Goal: Use online tool/utility: Utilize a website feature to perform a specific function

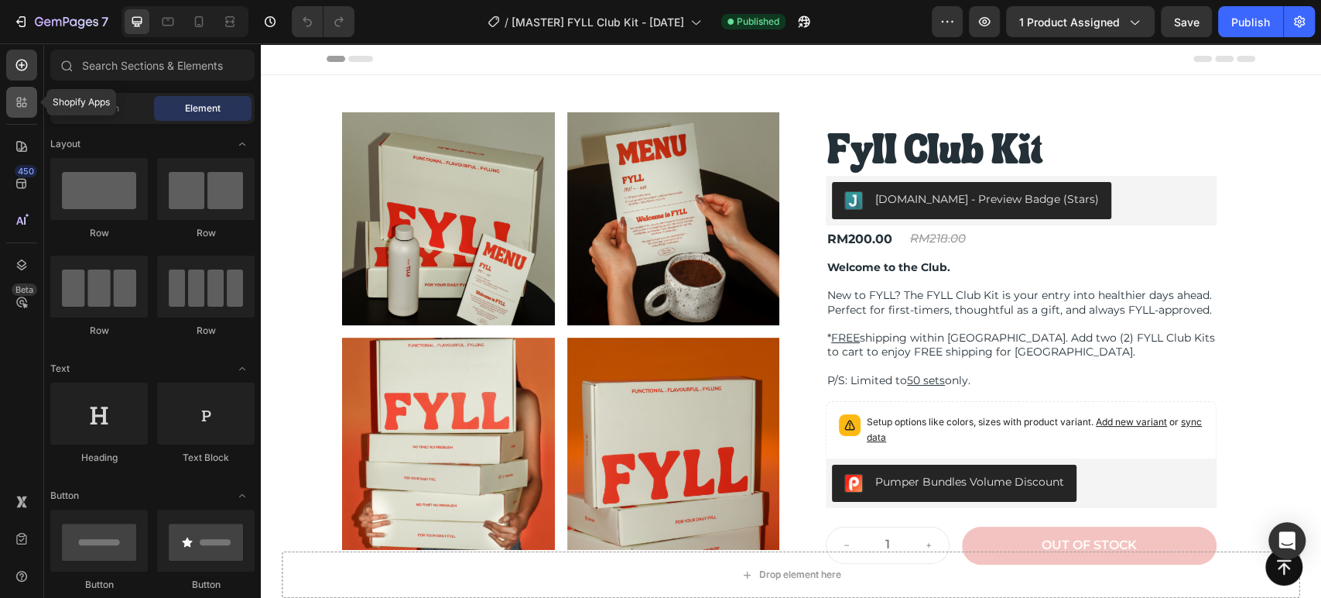
click at [20, 95] on icon at bounding box center [21, 101] width 15 height 15
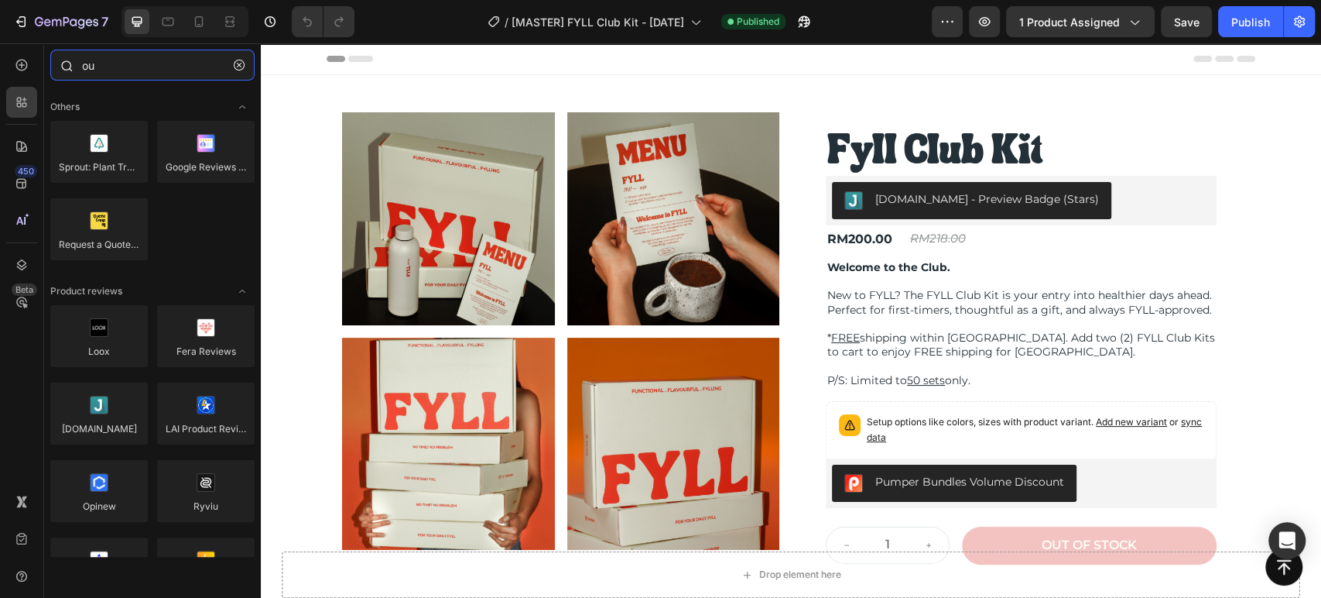
type input "o"
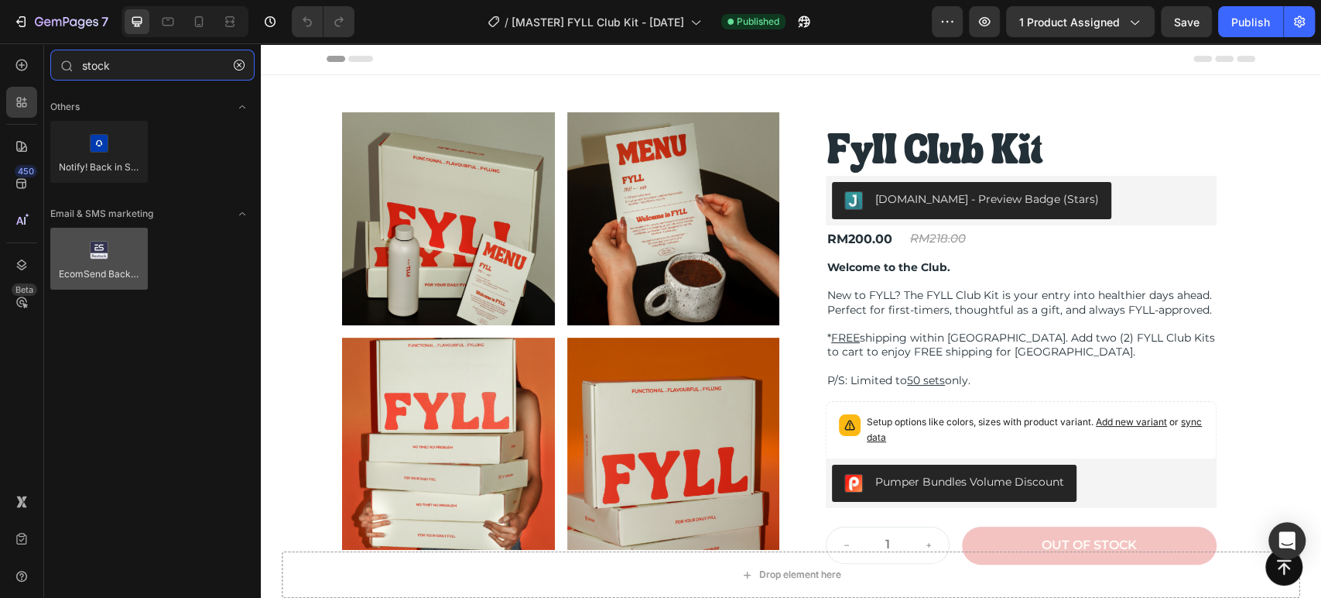
type input "stock"
click at [94, 262] on div at bounding box center [99, 259] width 98 height 62
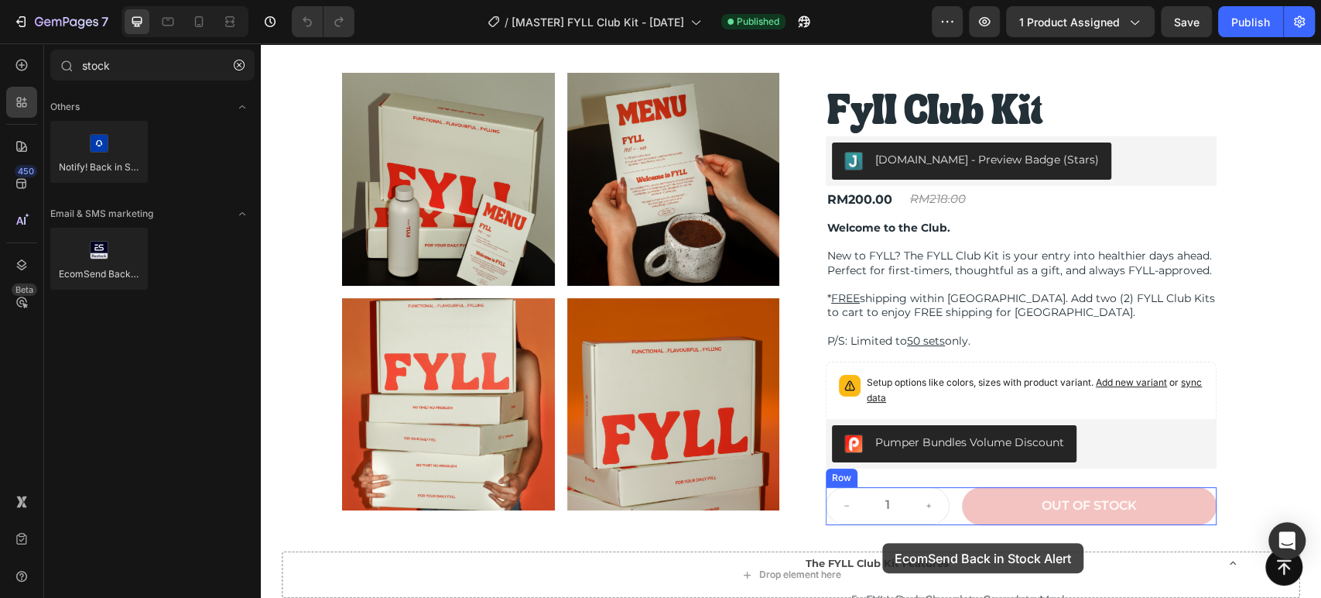
scroll to position [81, 0]
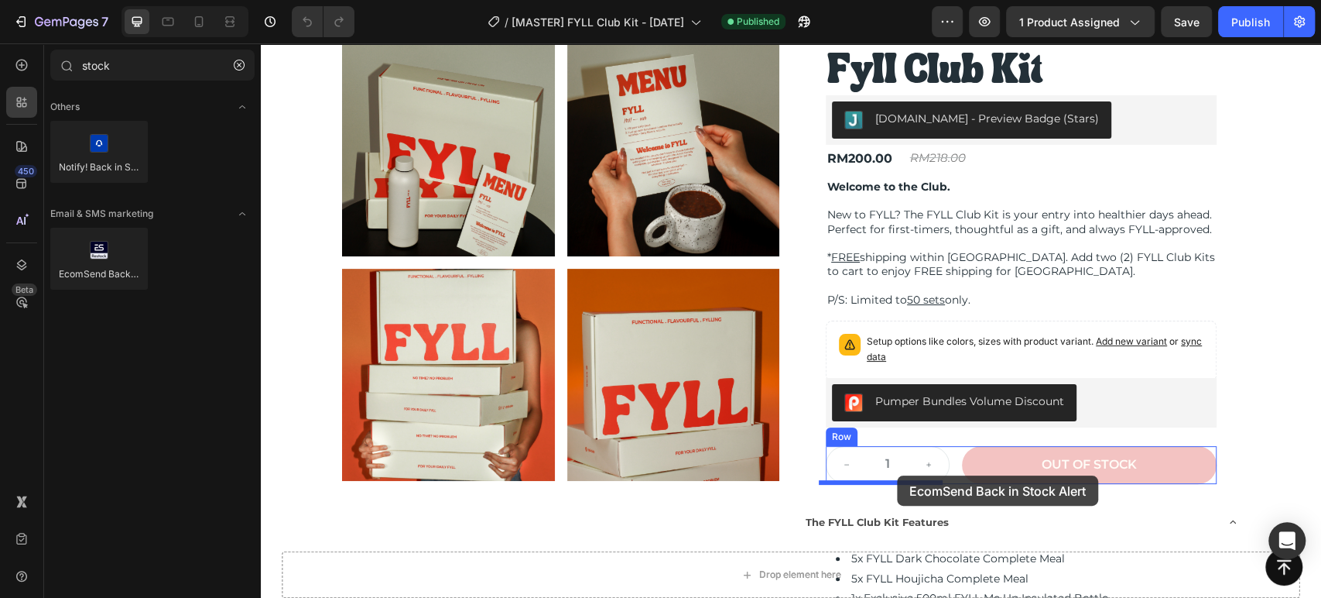
drag, startPoint x: 355, startPoint y: 305, endPoint x: 897, endPoint y: 475, distance: 568.8
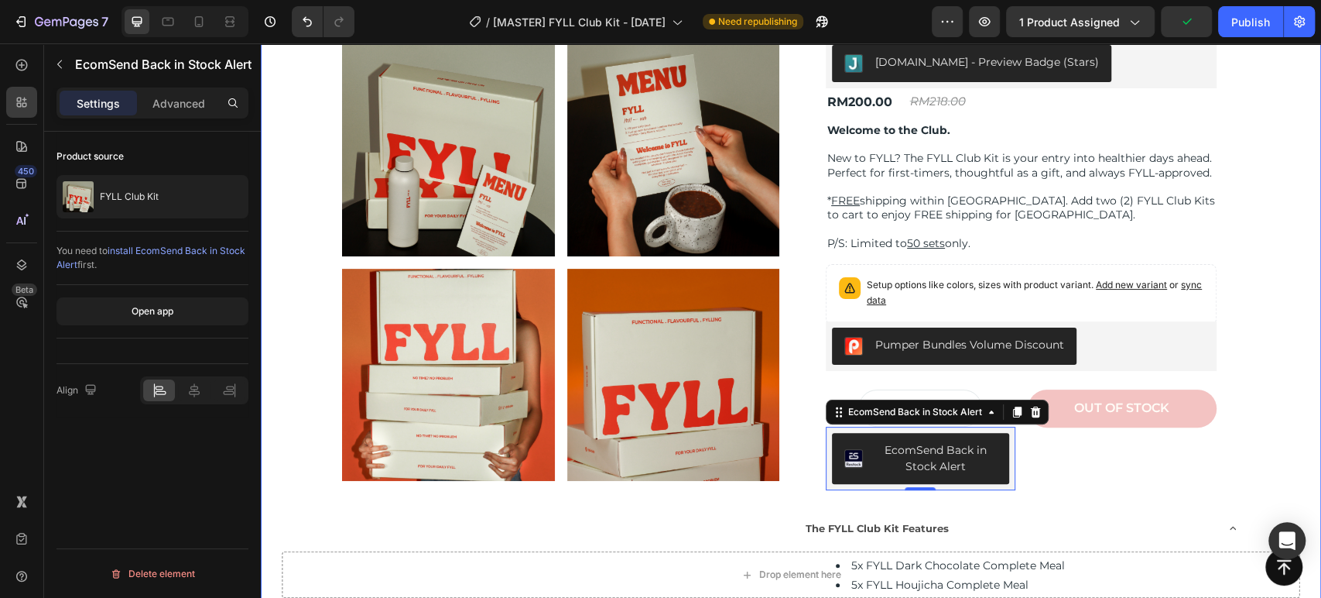
scroll to position [167, 0]
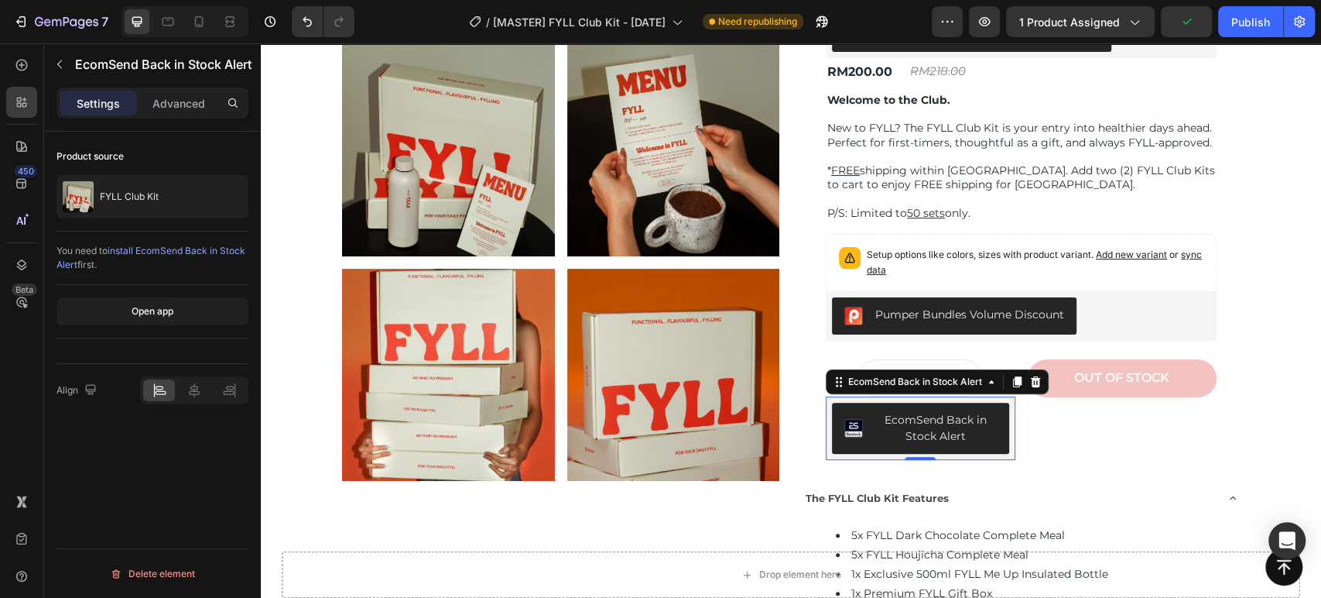
click at [937, 430] on div "EcomSend Back in Stock Alert" at bounding box center [937, 428] width 122 height 33
click at [235, 320] on button "Open app" at bounding box center [153, 311] width 192 height 28
click at [985, 26] on icon "button" at bounding box center [984, 21] width 15 height 15
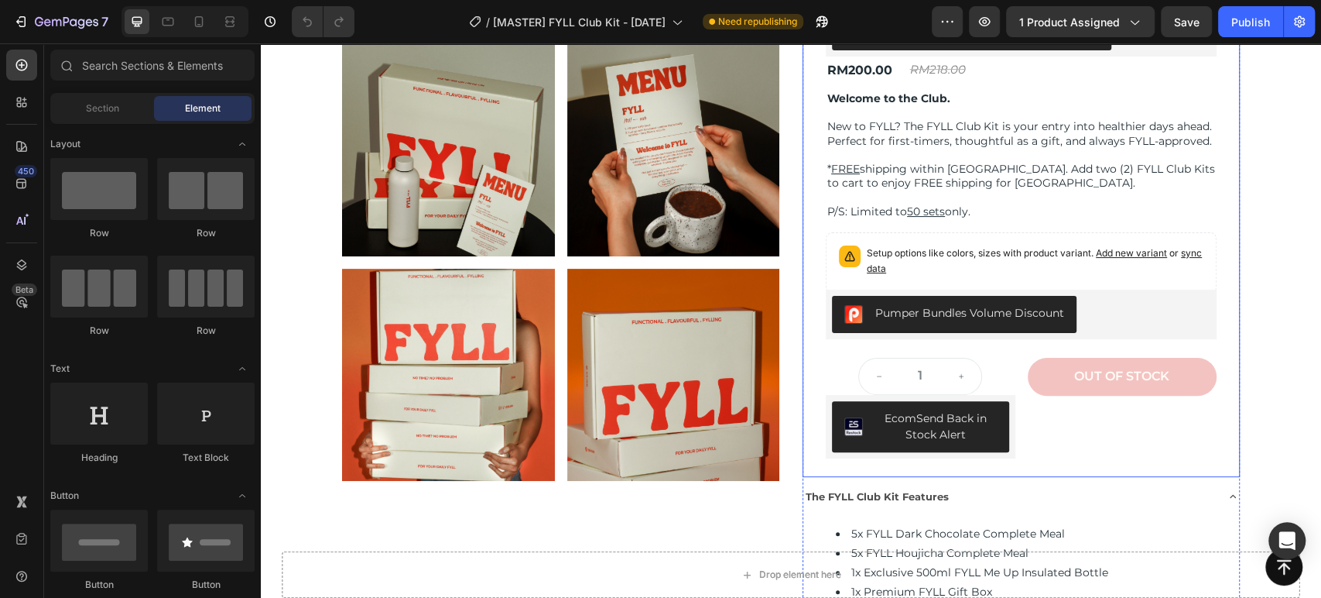
scroll to position [172, 0]
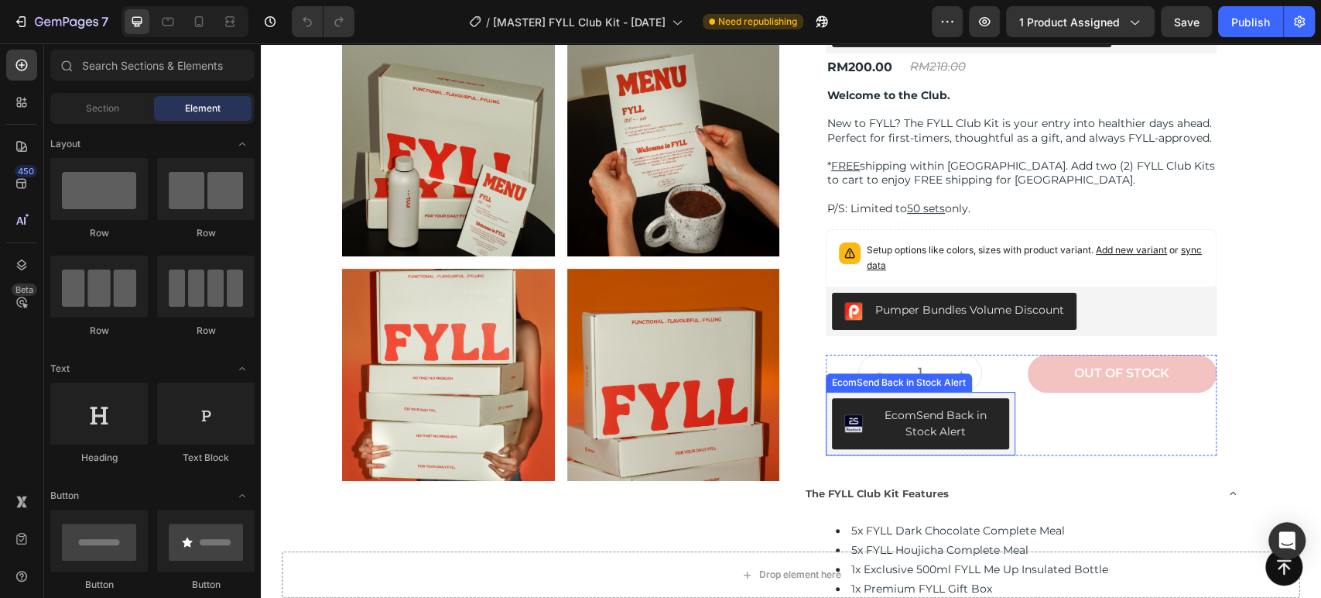
click at [919, 430] on div "EcomSend Back in Stock Alert" at bounding box center [937, 423] width 122 height 33
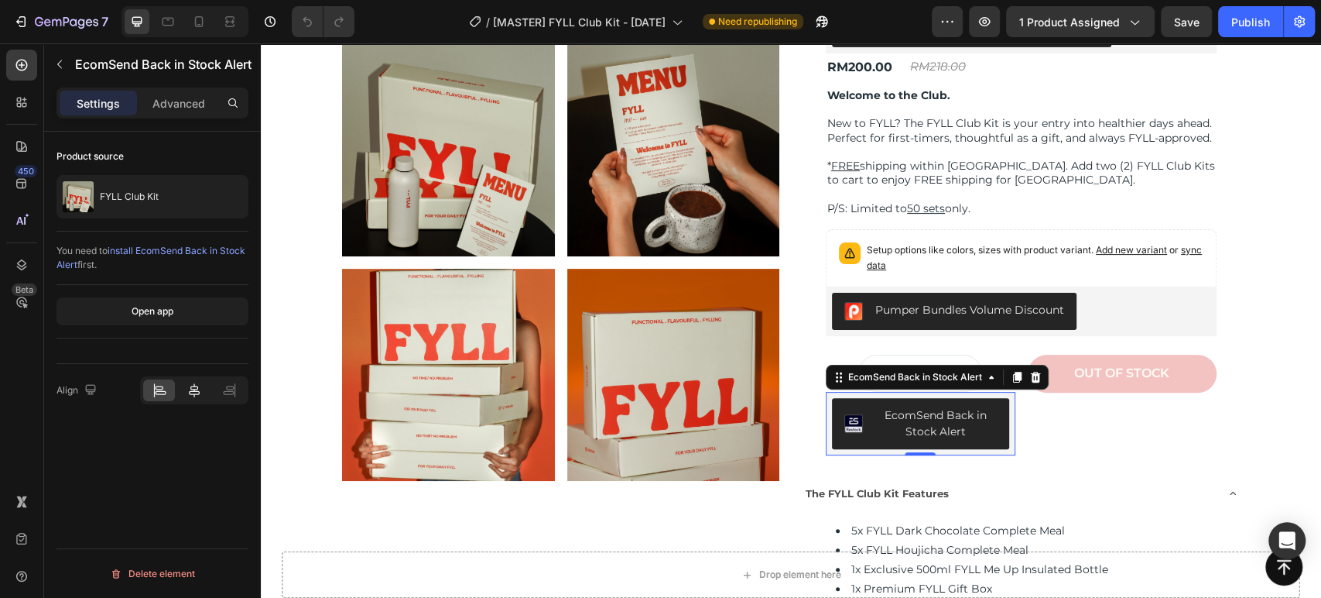
click at [188, 396] on icon at bounding box center [194, 389] width 15 height 15
click at [185, 396] on div at bounding box center [194, 390] width 32 height 22
click at [159, 399] on div at bounding box center [159, 390] width 32 height 22
click at [166, 310] on div "Open app" at bounding box center [153, 311] width 42 height 14
click at [924, 420] on div "EcomSend Back in Stock Alert" at bounding box center [937, 423] width 122 height 33
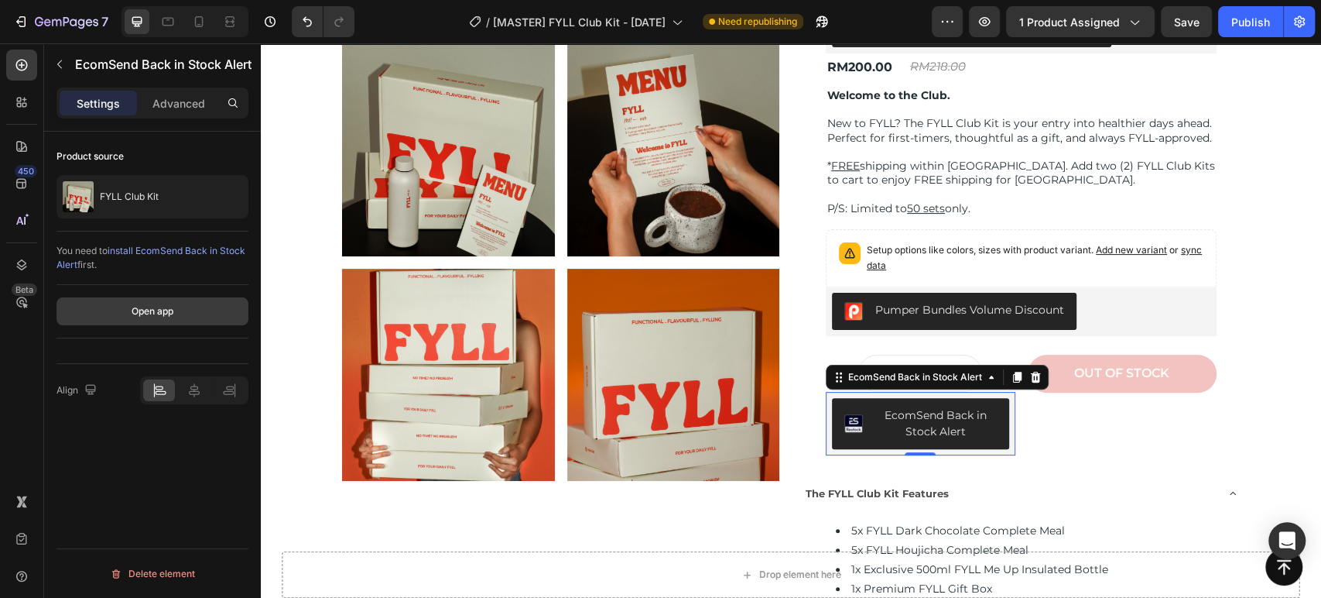
click at [146, 317] on div "Open app" at bounding box center [153, 311] width 42 height 14
click at [165, 307] on div "Open app" at bounding box center [153, 311] width 42 height 14
click at [191, 254] on span "install EcomSend Back in Stock Alert" at bounding box center [151, 258] width 189 height 26
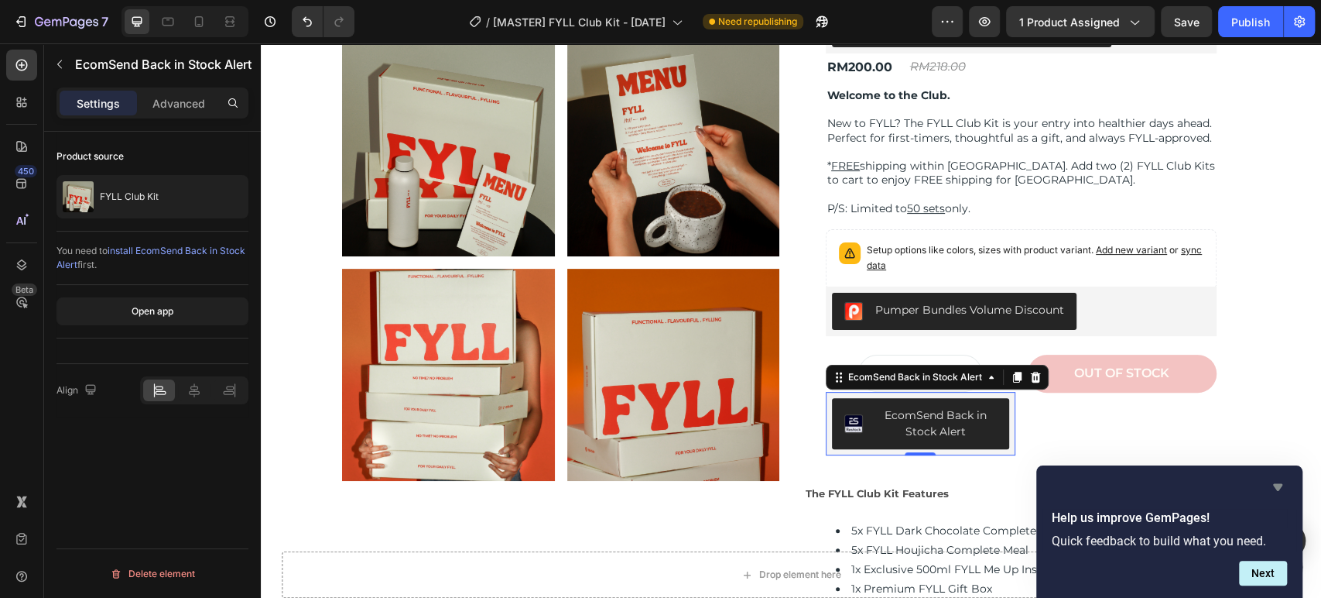
click at [1276, 482] on icon "Hide survey" at bounding box center [1278, 487] width 19 height 19
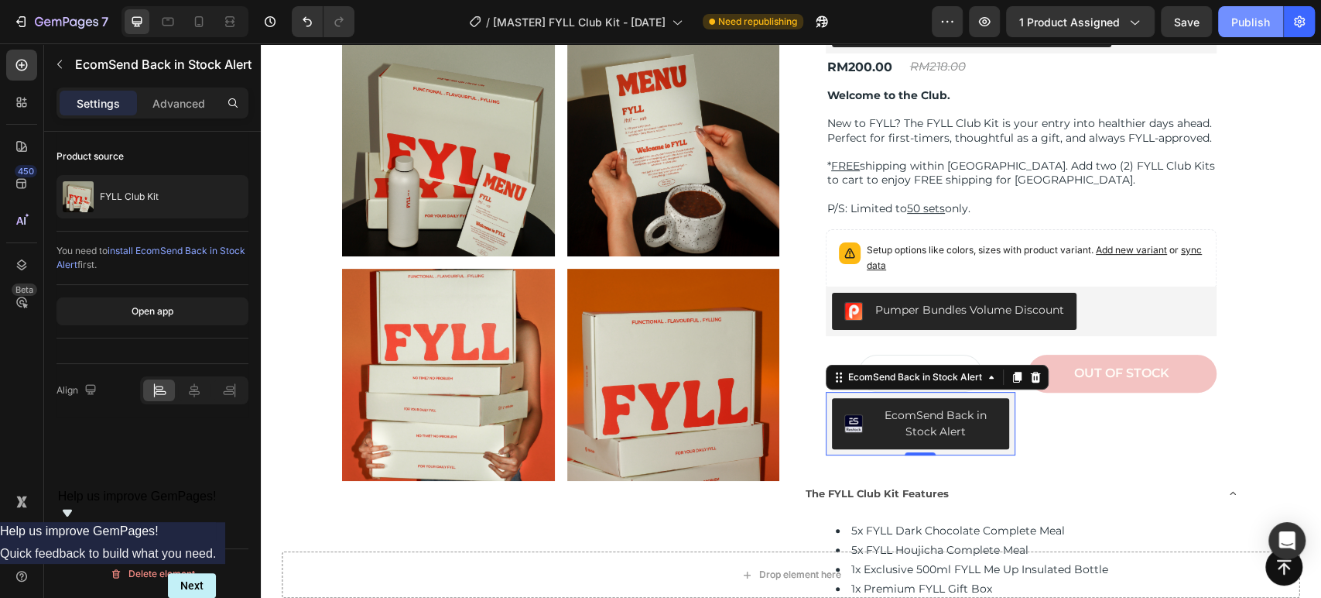
click at [1251, 17] on div "Publish" at bounding box center [1251, 22] width 39 height 16
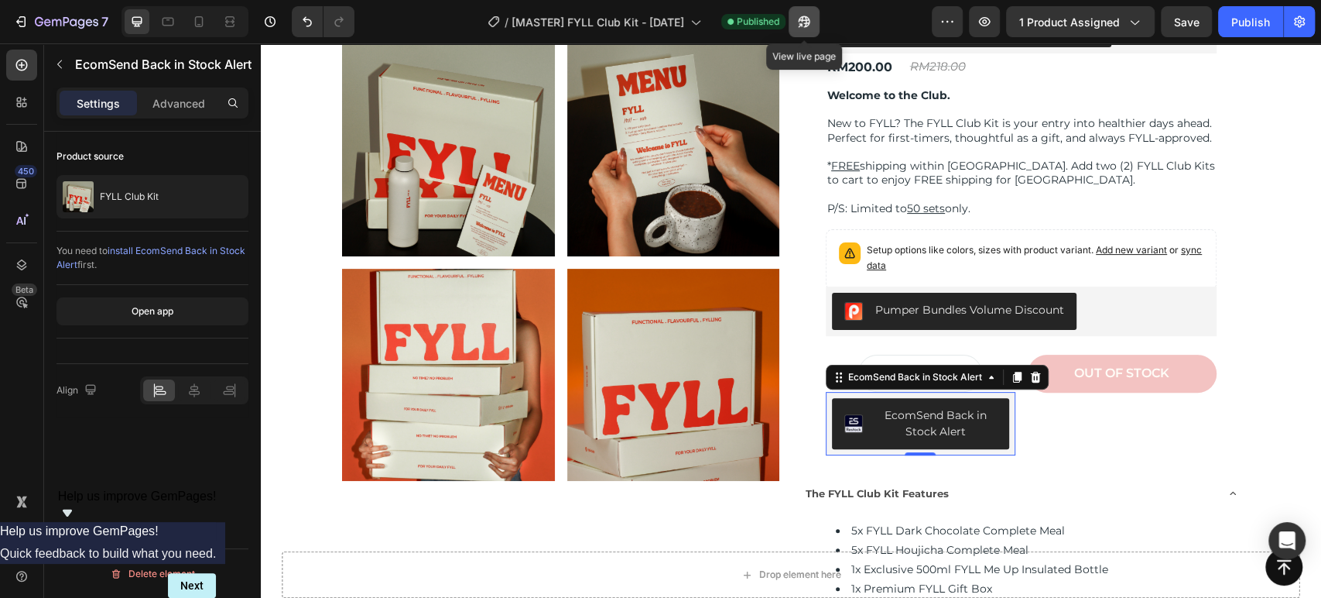
click at [805, 22] on icon "button" at bounding box center [804, 21] width 15 height 15
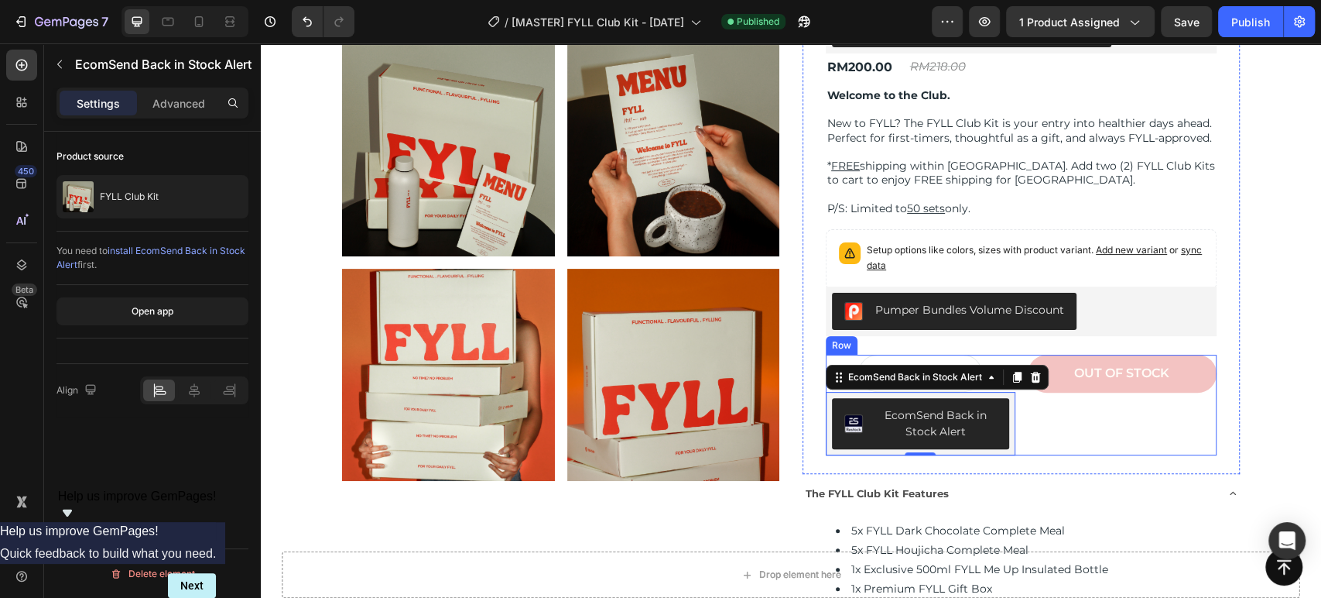
click at [1145, 424] on div "Out of stock Add to Cart" at bounding box center [1123, 405] width 190 height 101
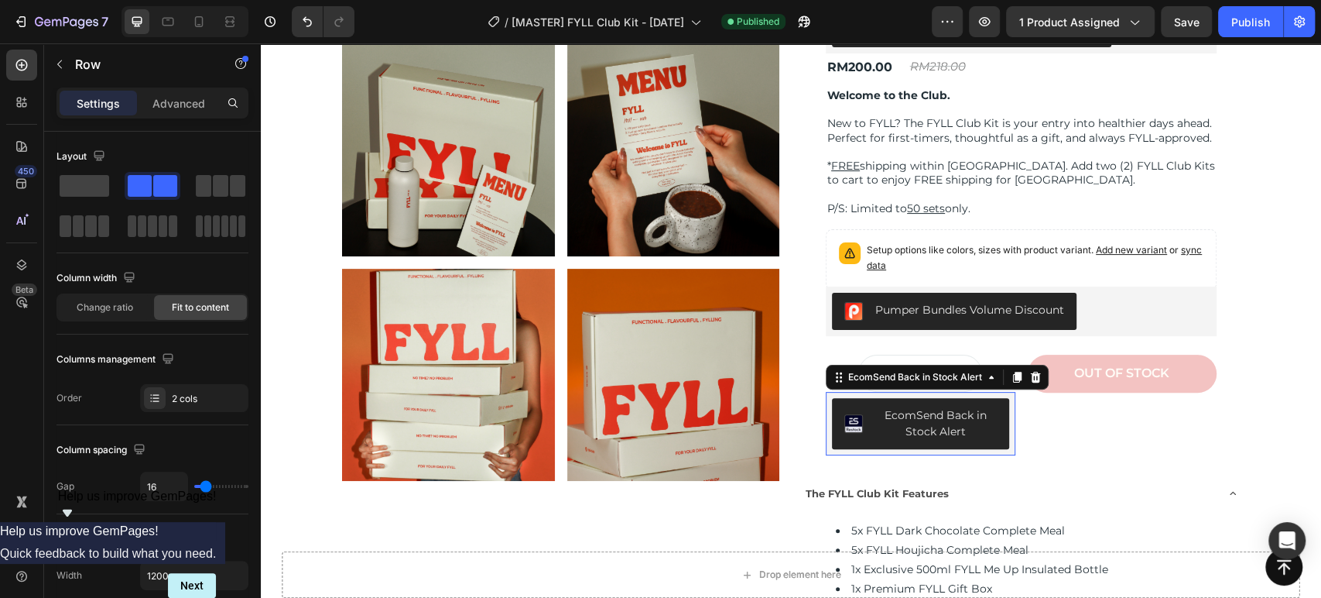
click at [954, 426] on div "EcomSend Back in Stock Alert" at bounding box center [937, 423] width 122 height 33
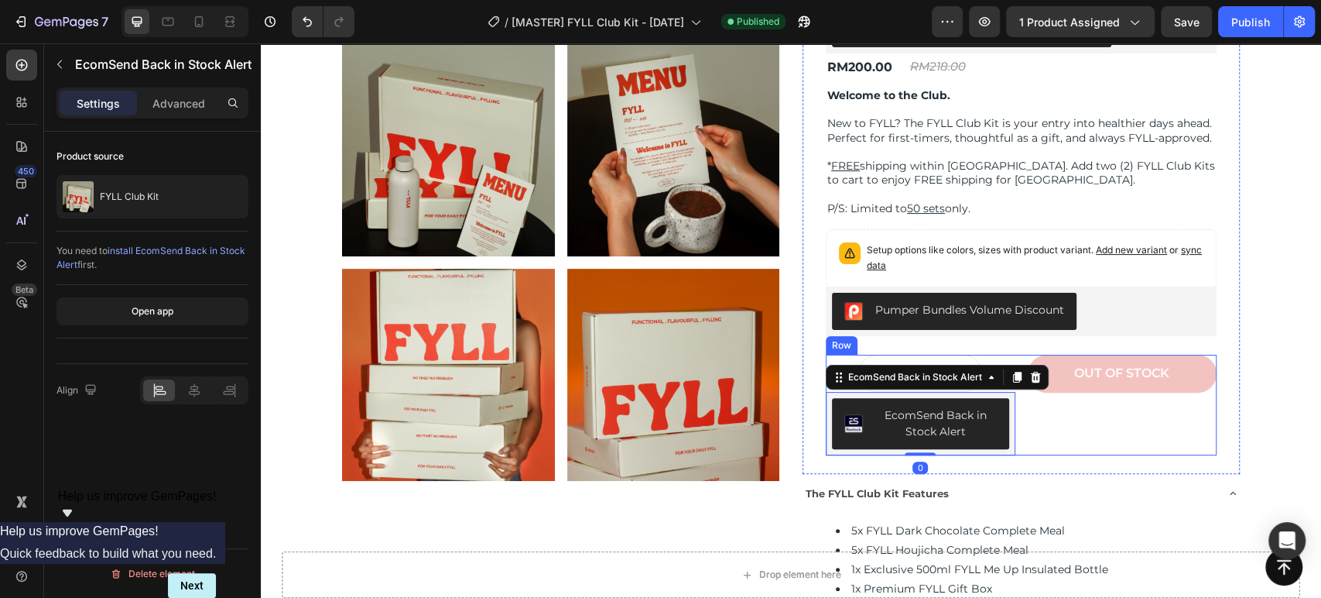
click at [1112, 427] on div "Out of stock Add to Cart" at bounding box center [1123, 405] width 190 height 101
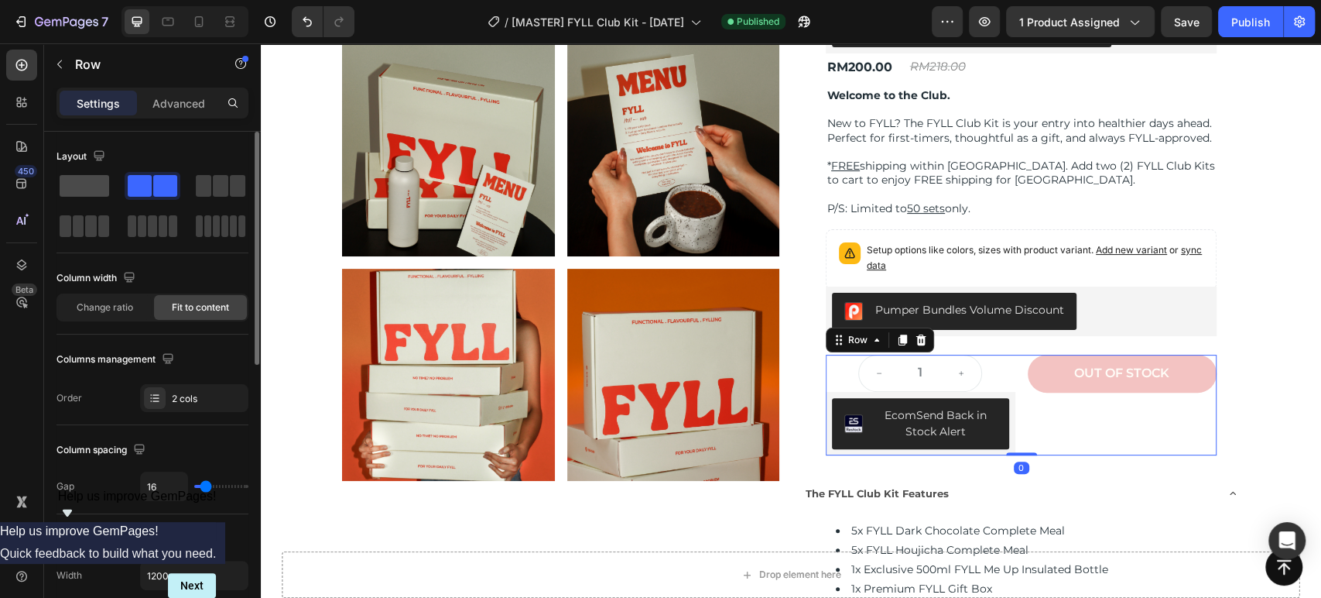
click at [77, 190] on span at bounding box center [85, 186] width 50 height 22
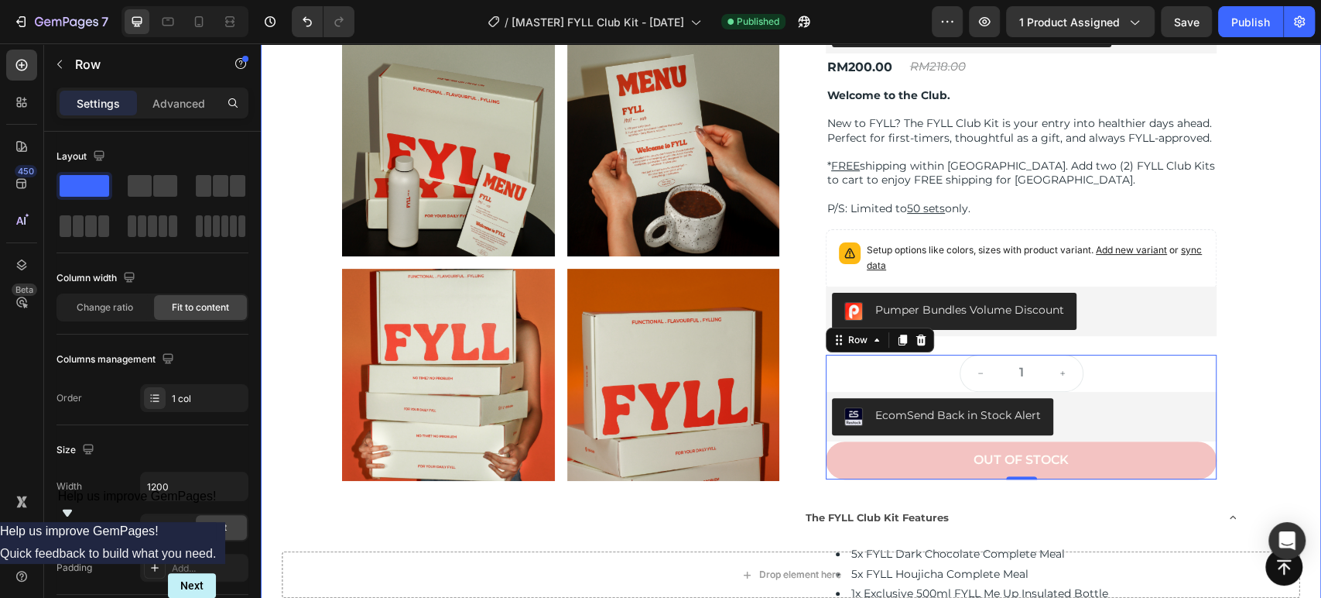
click at [1264, 396] on div "Product Images fyll club kit Product Title Judge.me - Preview Badge (Stars) Jud…" at bounding box center [791, 365] width 1061 height 924
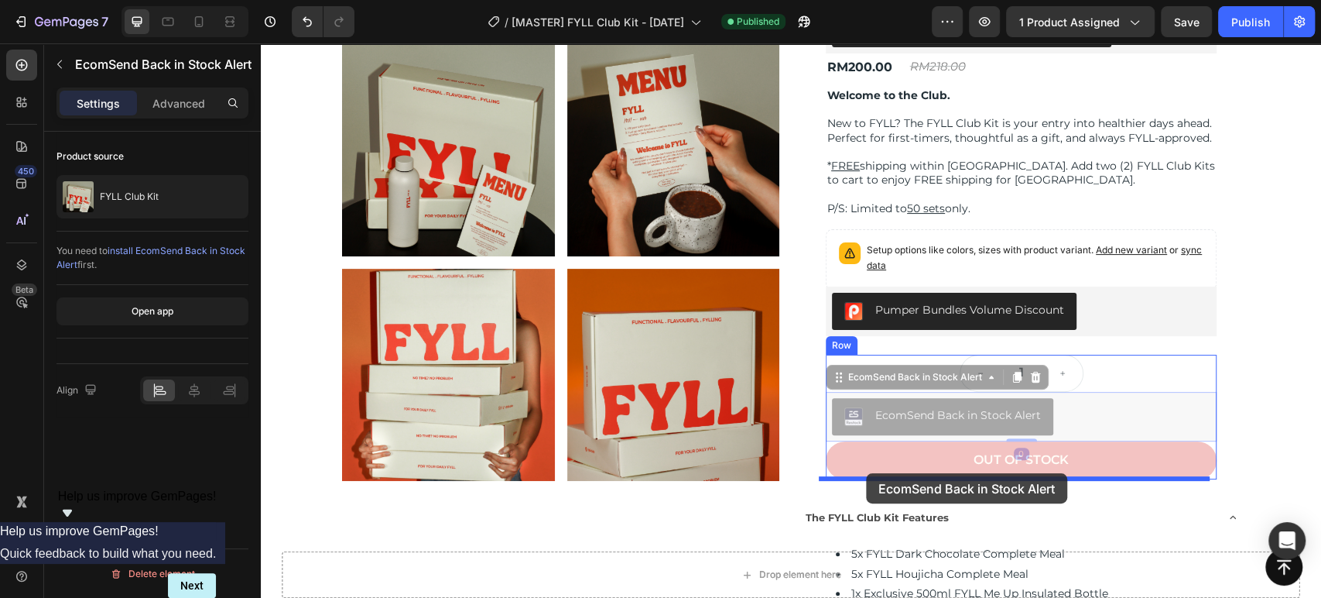
drag, startPoint x: 883, startPoint y: 409, endPoint x: 866, endPoint y: 473, distance: 66.5
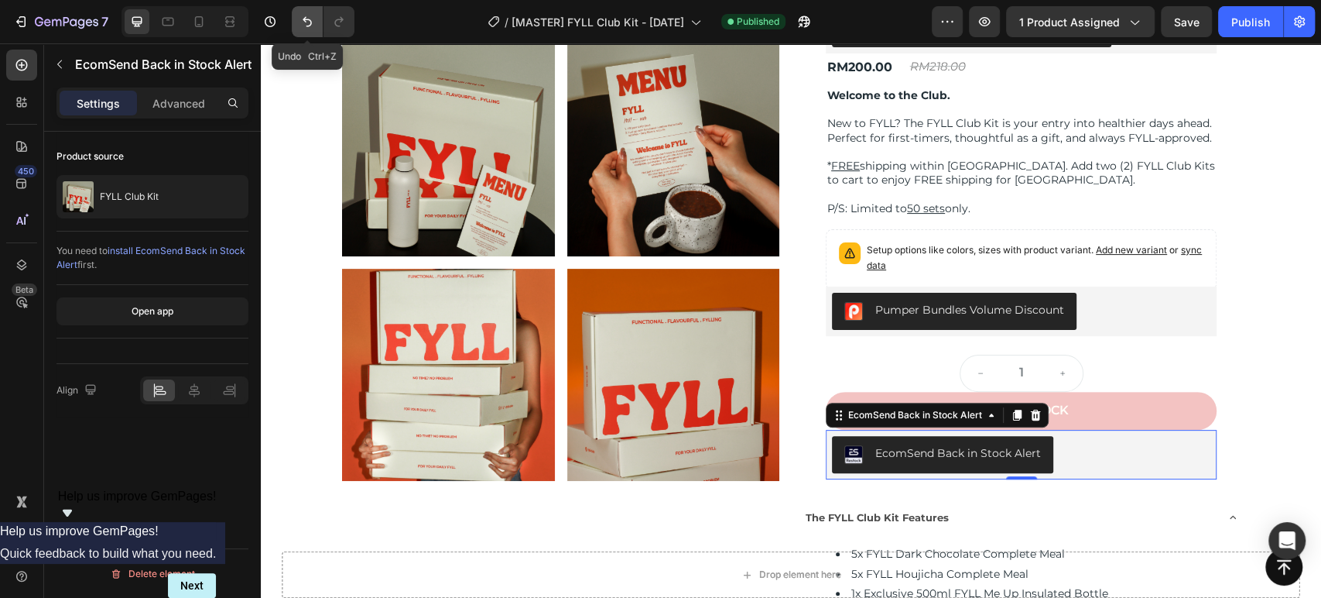
click at [316, 14] on button "Undo/Redo" at bounding box center [307, 21] width 31 height 31
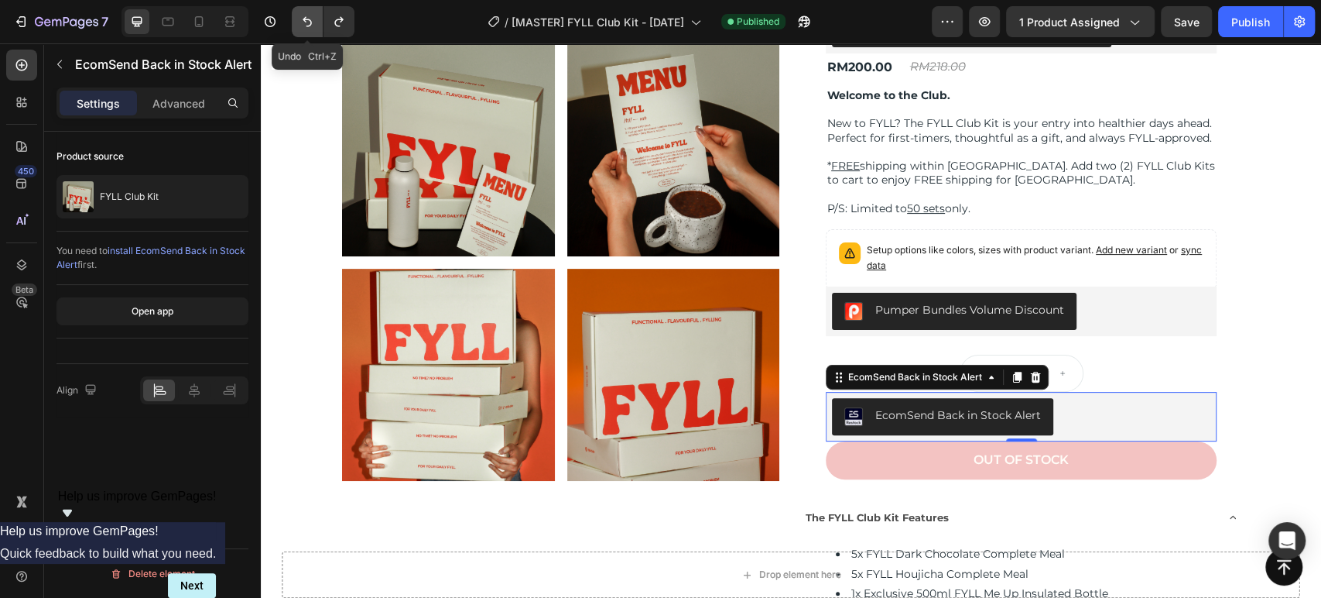
click at [316, 14] on button "Undo/Redo" at bounding box center [307, 21] width 31 height 31
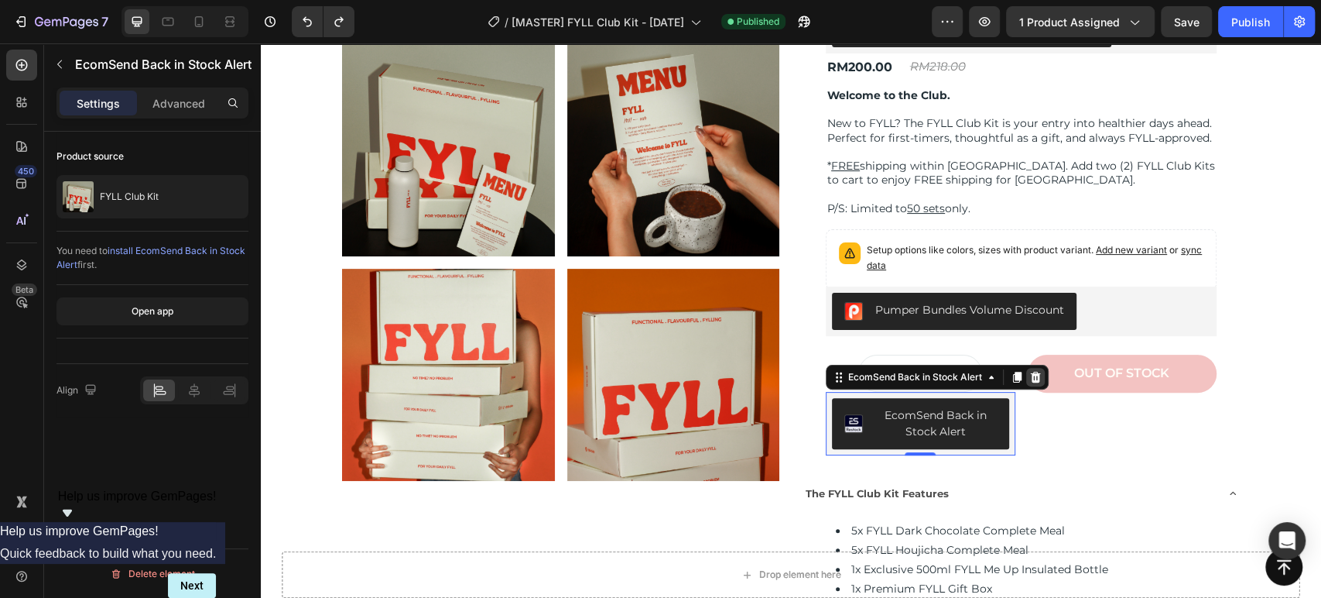
click at [1032, 376] on icon at bounding box center [1036, 377] width 10 height 11
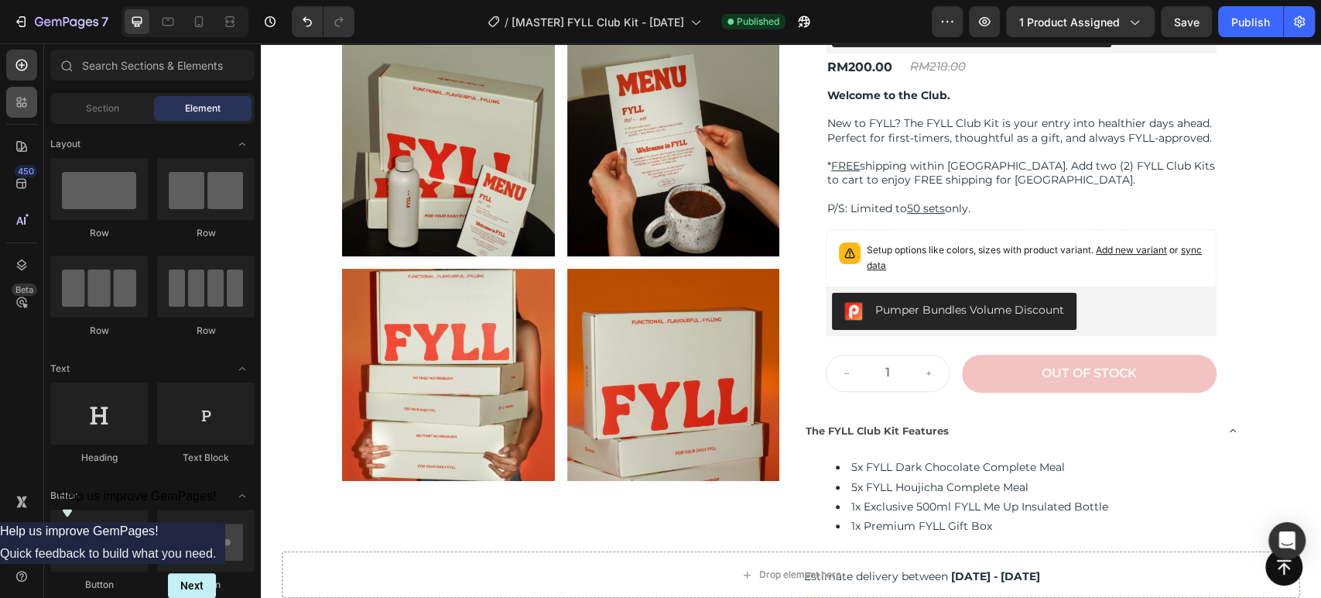
click at [18, 113] on div at bounding box center [21, 102] width 31 height 31
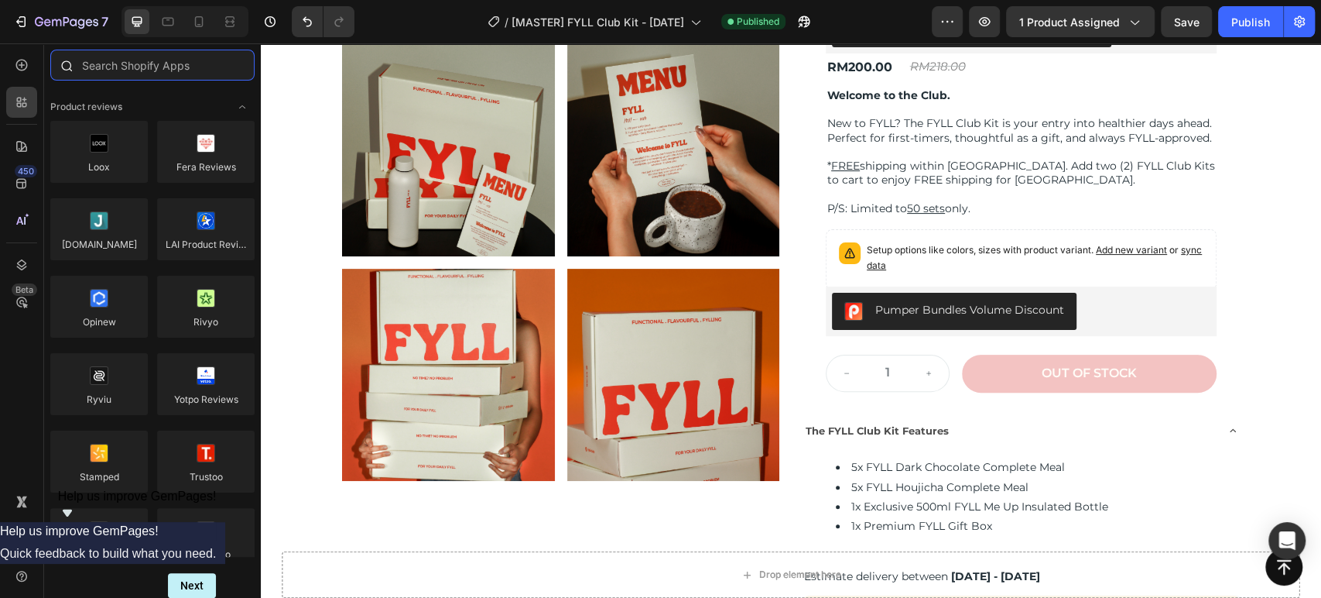
click at [125, 70] on input "text" at bounding box center [152, 65] width 204 height 31
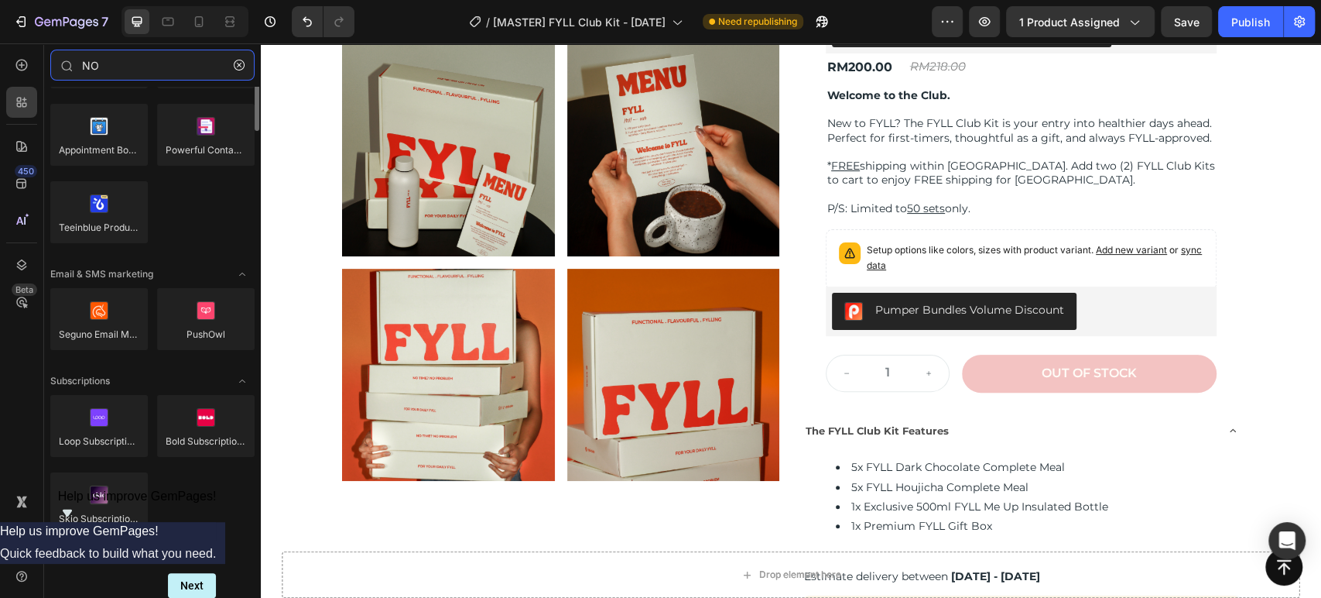
scroll to position [0, 0]
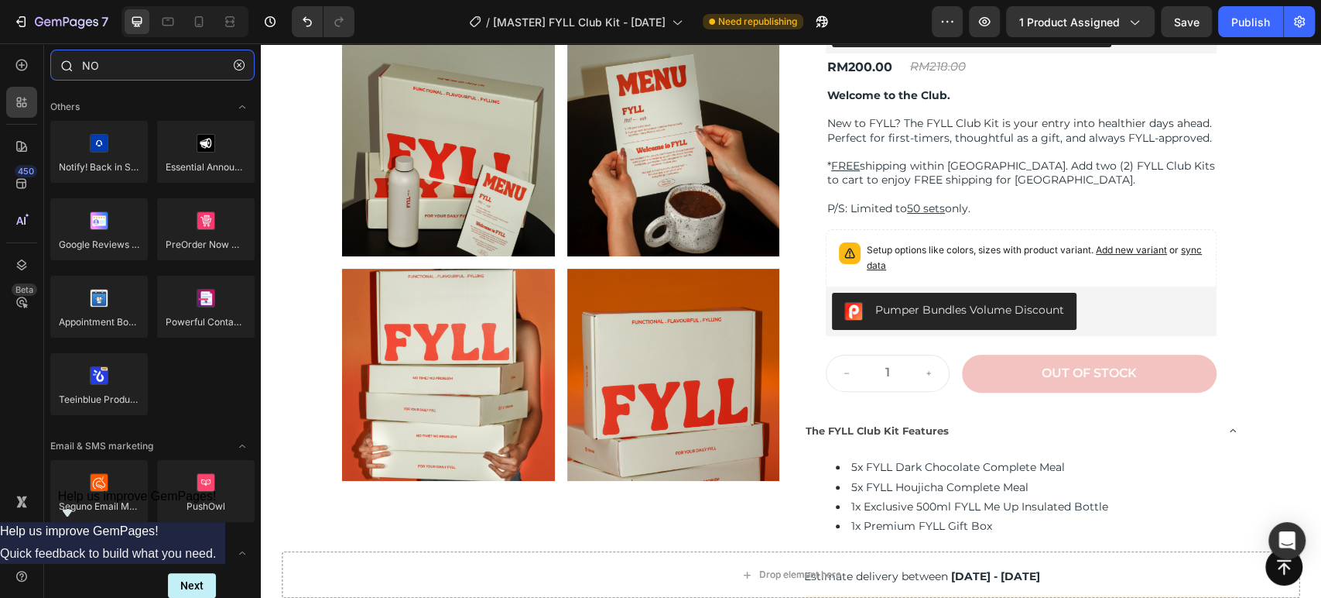
drag, startPoint x: 163, startPoint y: 79, endPoint x: 63, endPoint y: 69, distance: 101.1
click at [63, 69] on div "NO" at bounding box center [152, 68] width 217 height 37
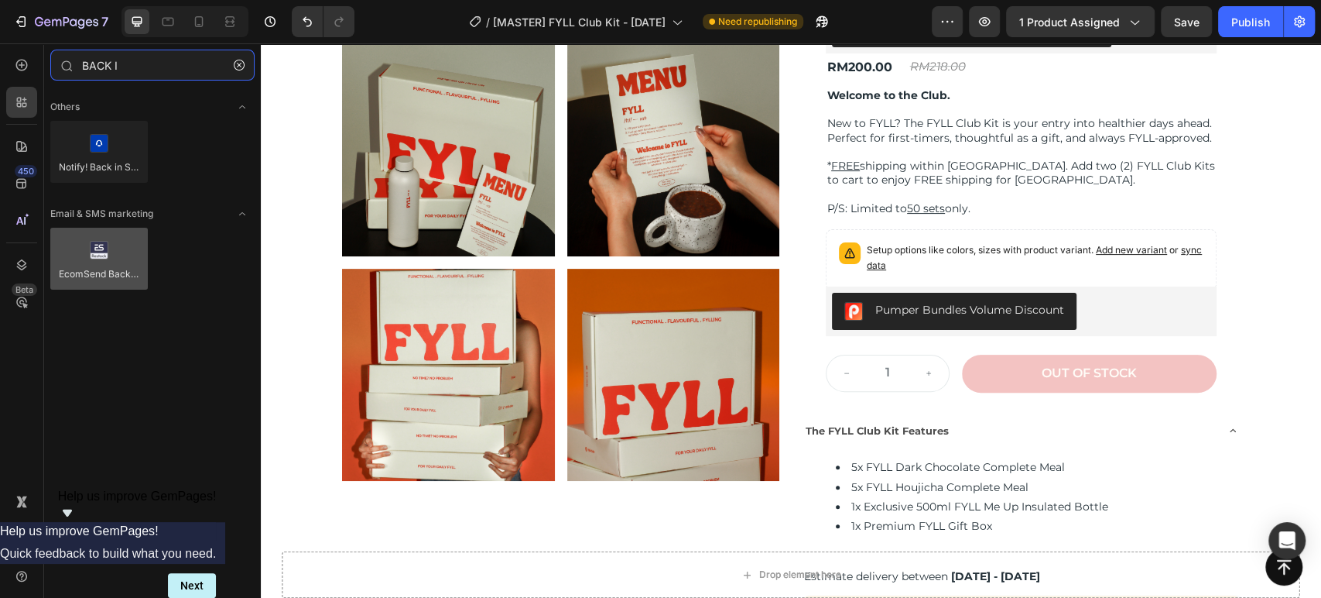
type input "BACK I"
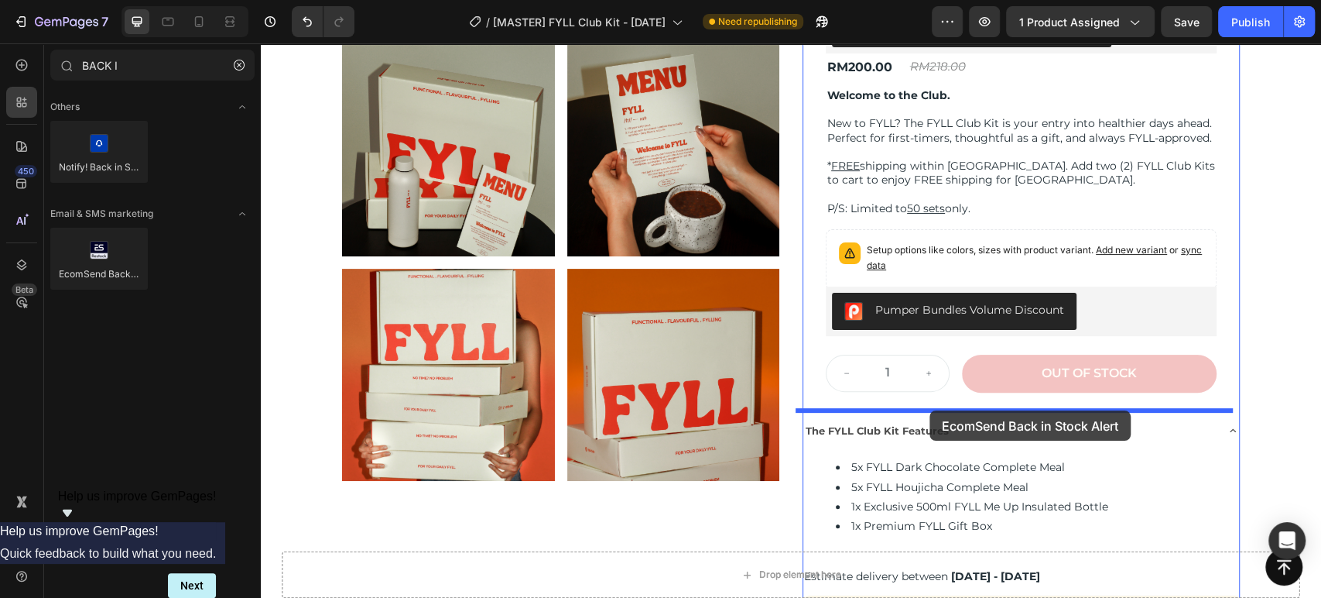
drag, startPoint x: 358, startPoint y: 306, endPoint x: 1302, endPoint y: 430, distance: 951.9
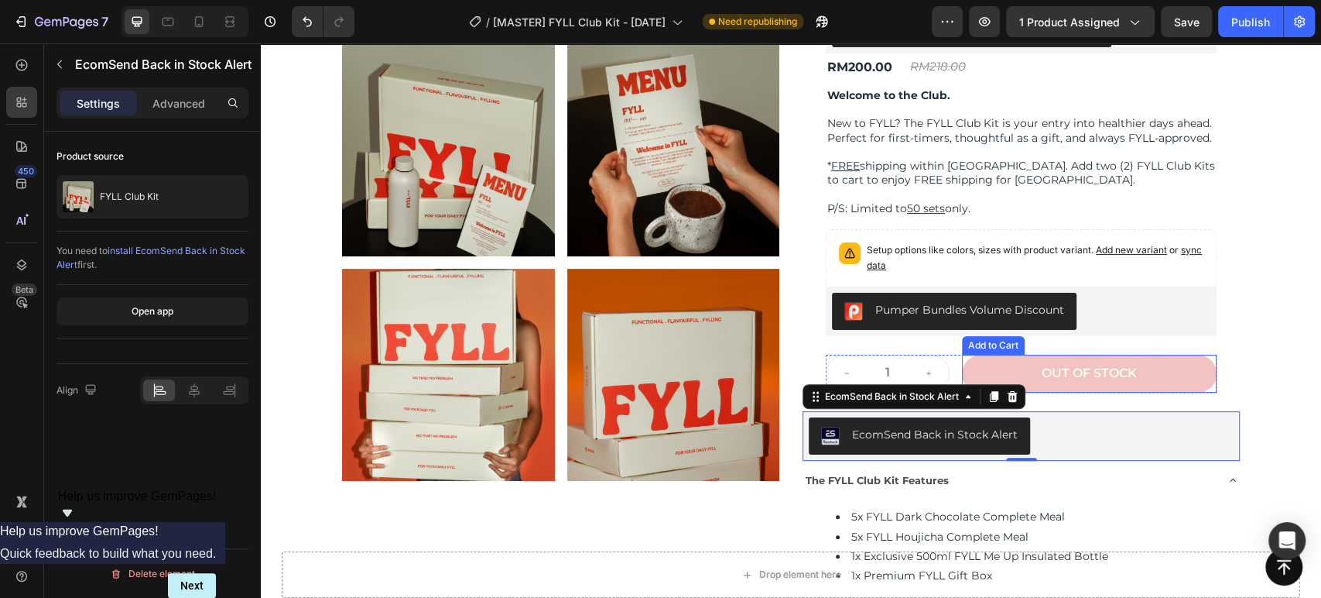
click at [1301, 395] on div "Product Images fyll club kit Product Title Judge.me - Preview Badge (Stars) Jud…" at bounding box center [791, 346] width 1061 height 886
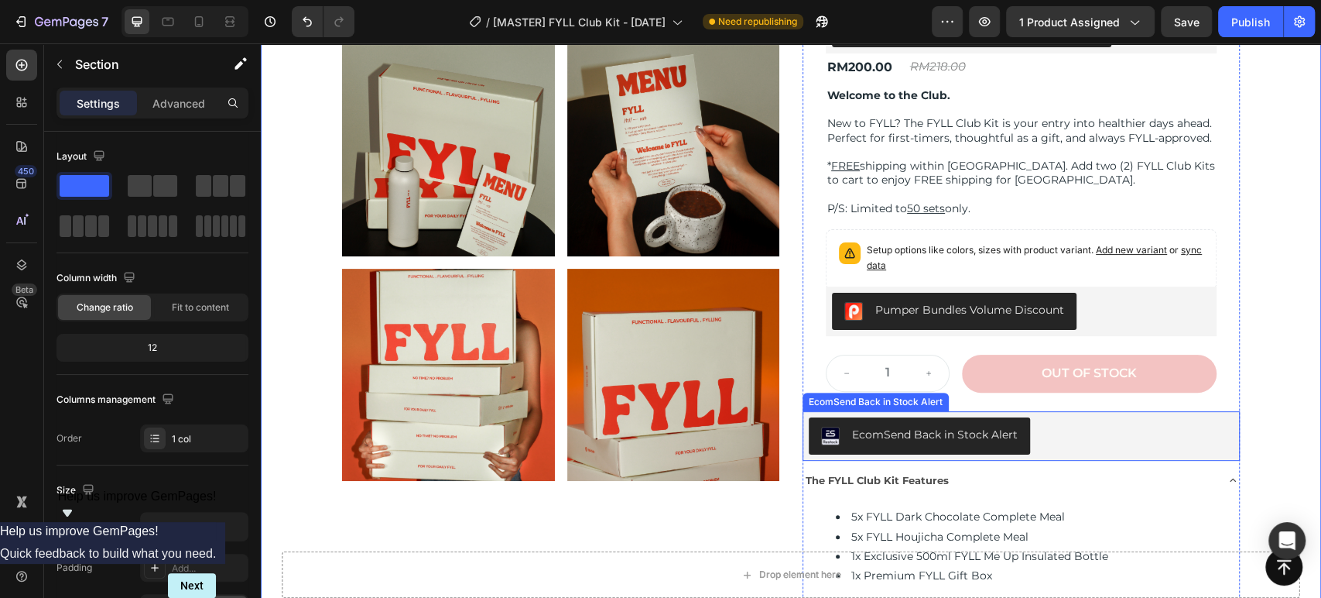
click at [1111, 443] on div "EcomSend Back in Stock Alert" at bounding box center [1021, 435] width 425 height 37
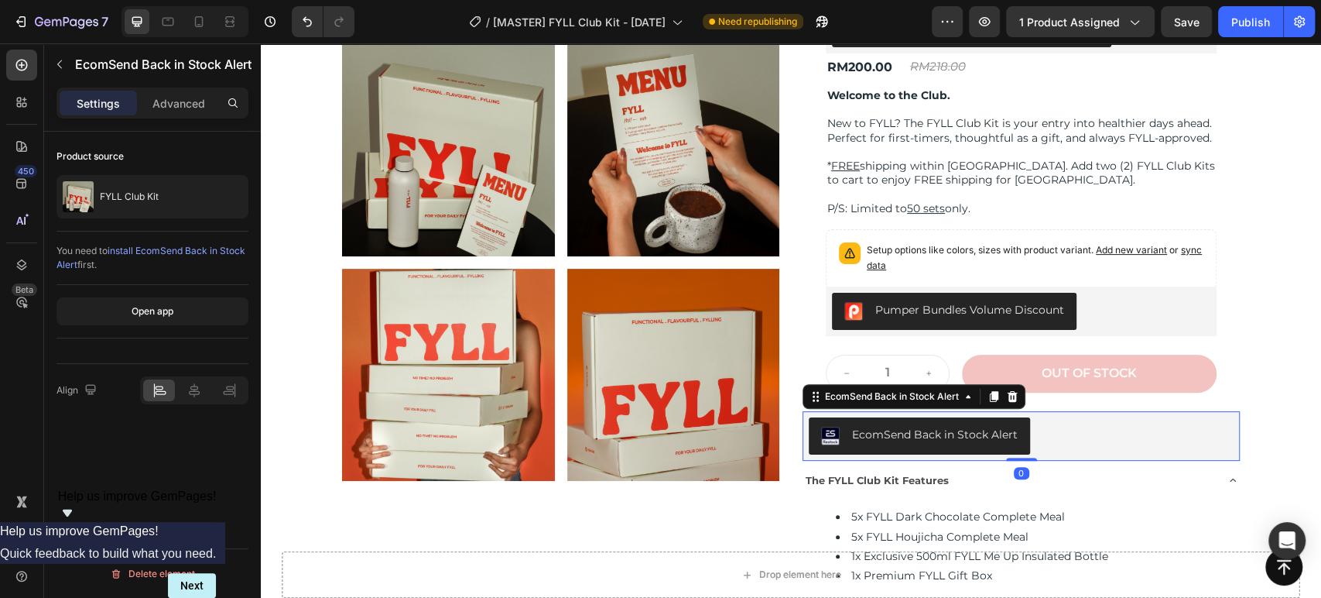
click at [903, 437] on div "EcomSend Back in Stock Alert" at bounding box center [935, 435] width 166 height 16
click at [1080, 422] on div "EcomSend Back in Stock Alert" at bounding box center [1021, 435] width 425 height 37
click at [173, 108] on p "Advanced" at bounding box center [179, 103] width 53 height 16
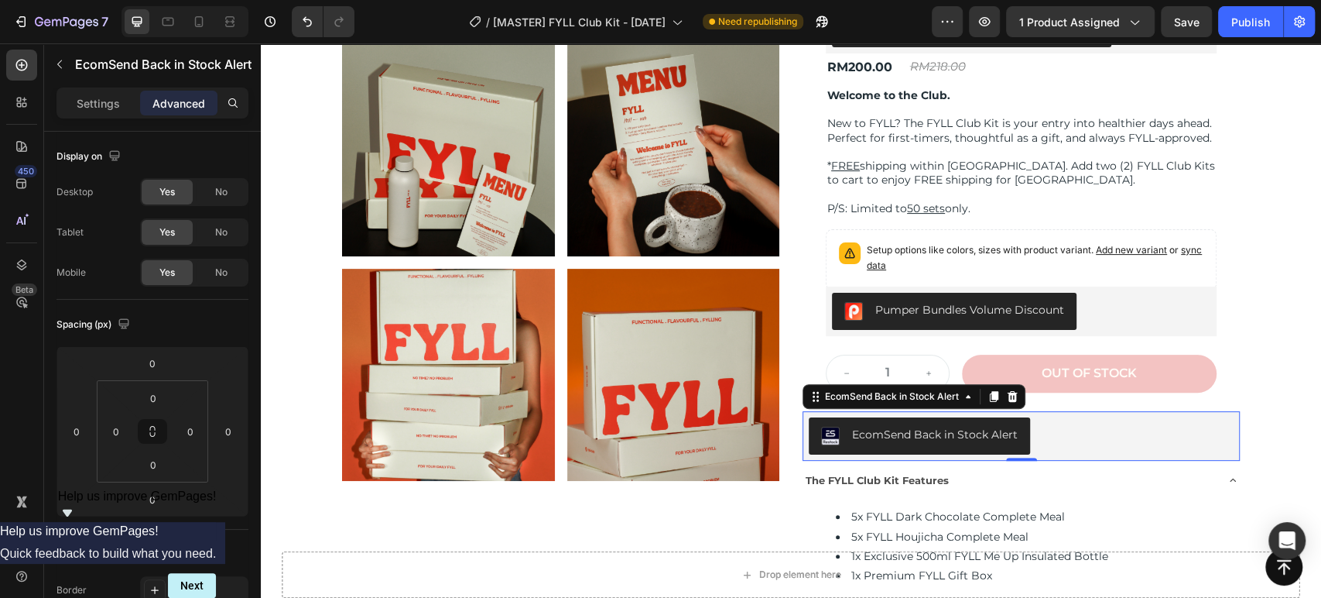
click at [1157, 427] on div "EcomSend Back in Stock Alert" at bounding box center [1021, 435] width 425 height 37
click at [813, 395] on icon at bounding box center [814, 396] width 2 height 2
click at [1112, 444] on div "EcomSend Back in Stock Alert" at bounding box center [1021, 435] width 425 height 37
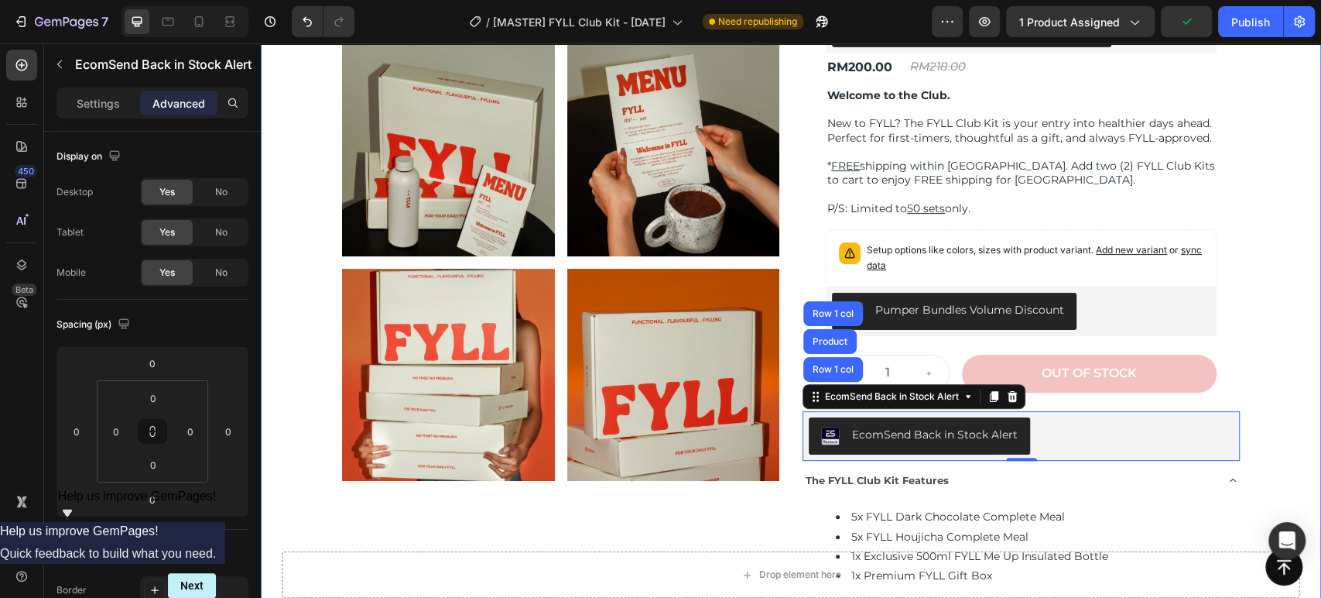
click at [1255, 451] on div "Product Images fyll club kit Product Title Judge.me - Preview Badge (Stars) Jud…" at bounding box center [791, 346] width 1061 height 886
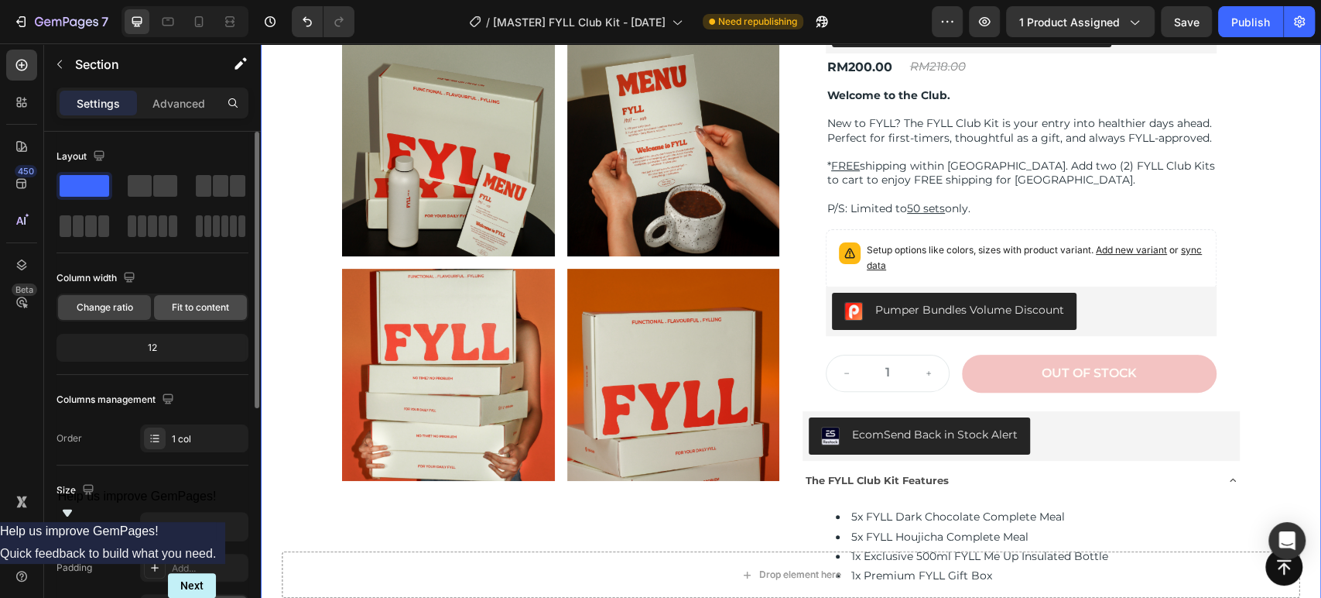
click at [189, 301] on span "Fit to content" at bounding box center [200, 307] width 57 height 14
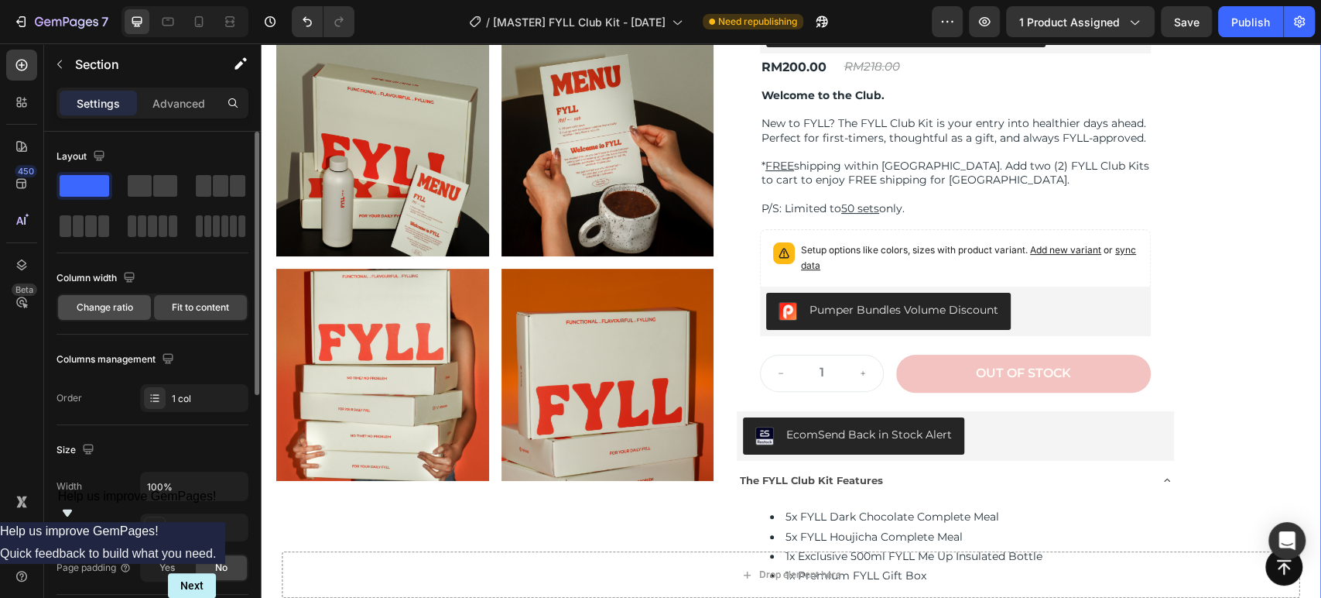
click at [108, 310] on span "Change ratio" at bounding box center [105, 307] width 57 height 14
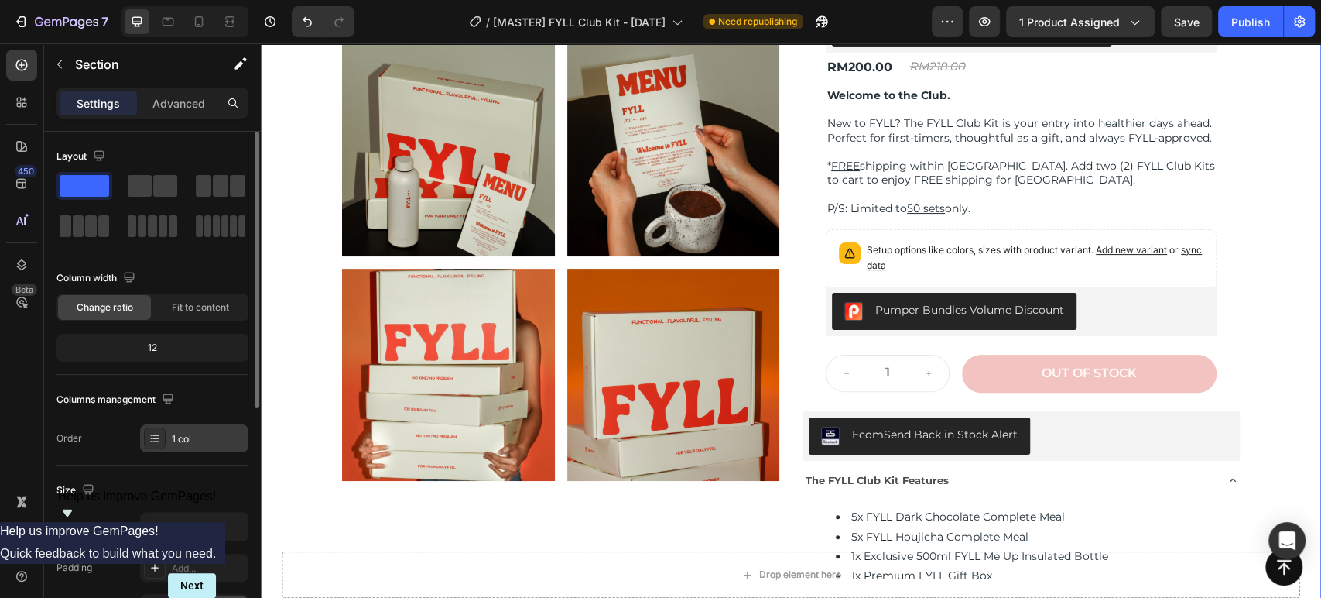
scroll to position [172, 0]
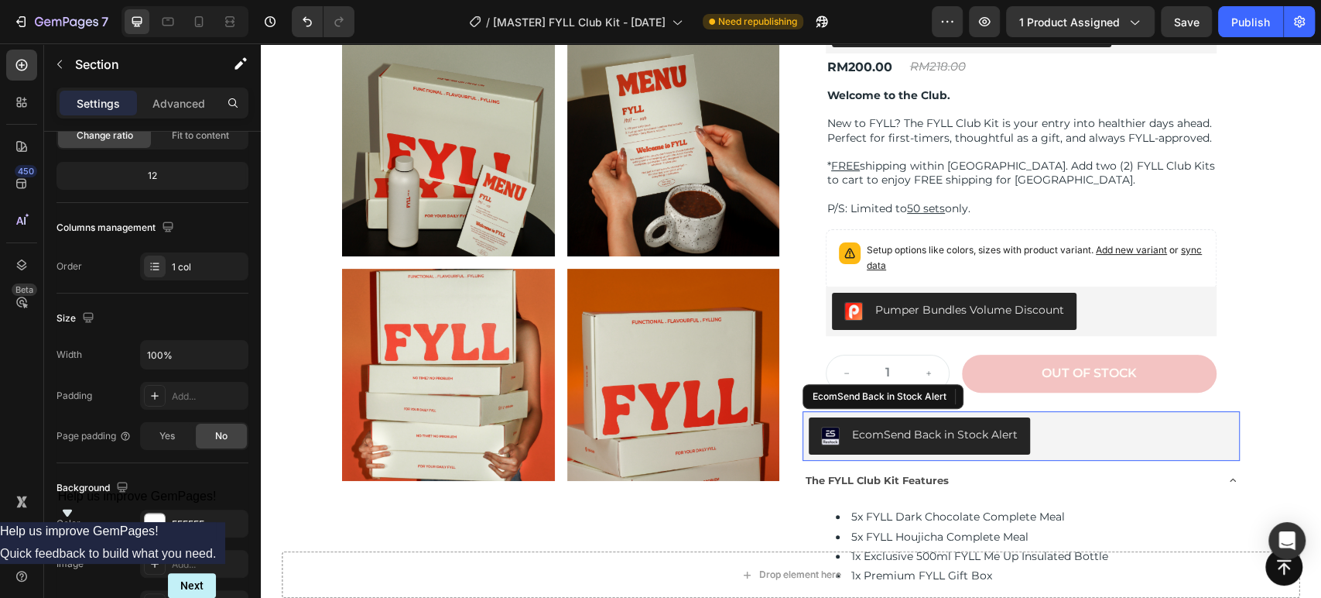
click at [1091, 439] on div "EcomSend Back in Stock Alert" at bounding box center [1021, 435] width 425 height 37
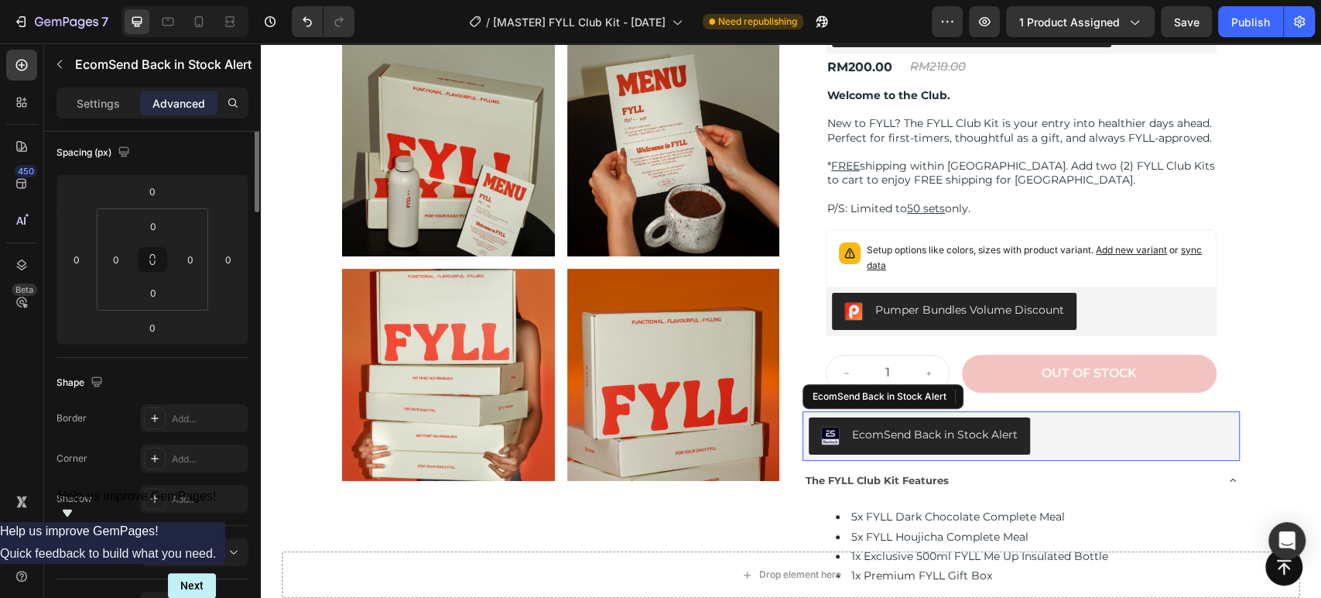
scroll to position [0, 0]
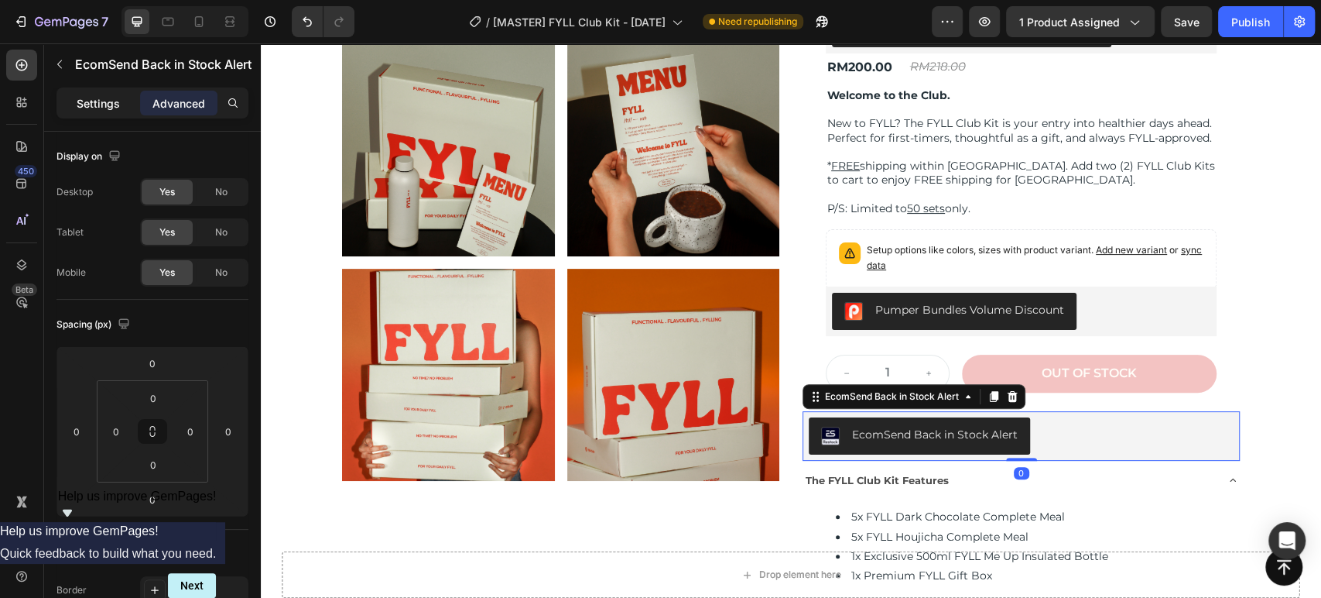
click at [100, 104] on p "Settings" at bounding box center [98, 103] width 43 height 16
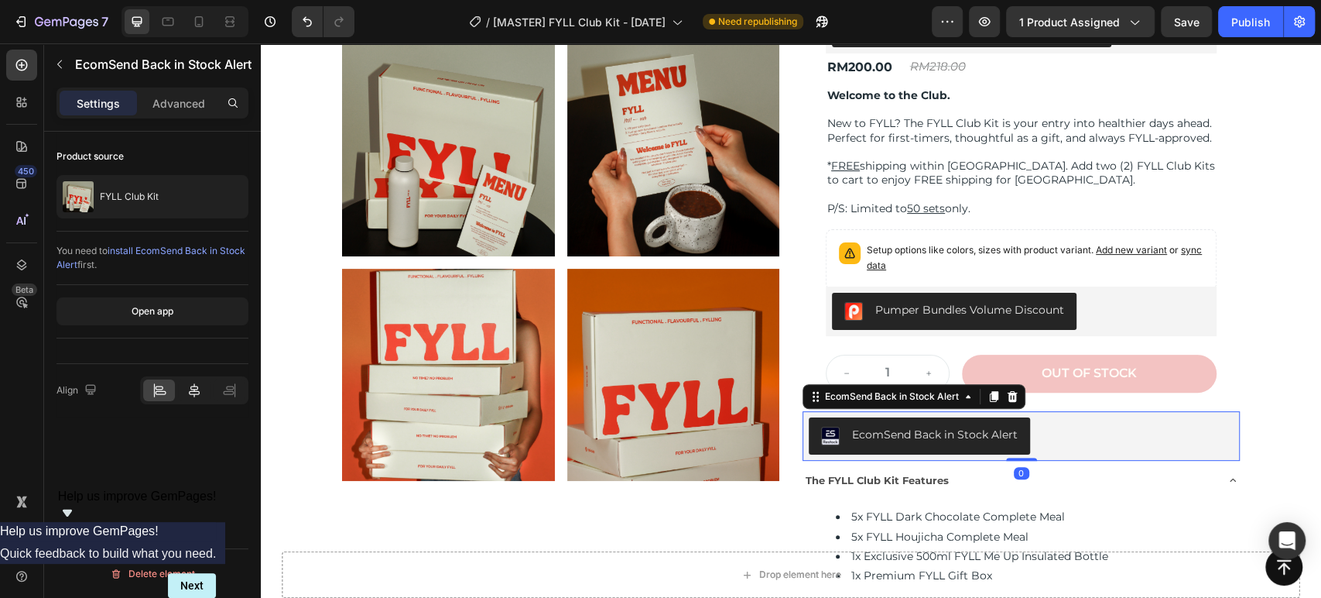
click at [192, 401] on div at bounding box center [194, 390] width 108 height 28
click at [187, 394] on icon at bounding box center [194, 389] width 15 height 15
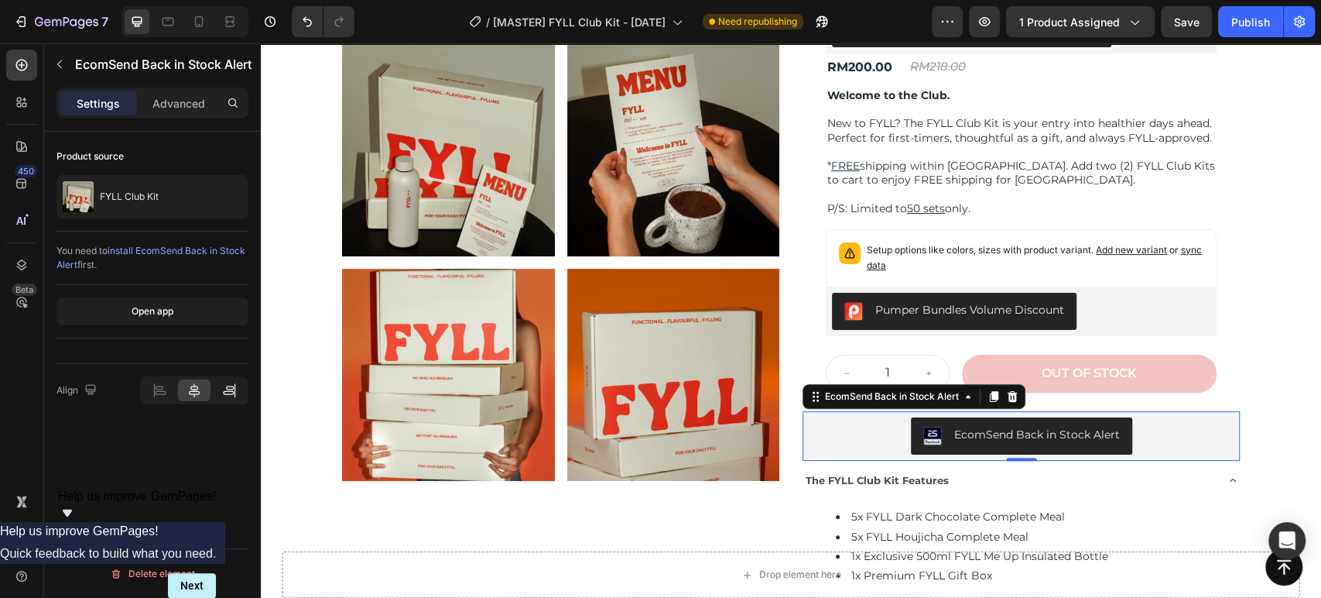
click at [223, 389] on icon at bounding box center [228, 389] width 15 height 15
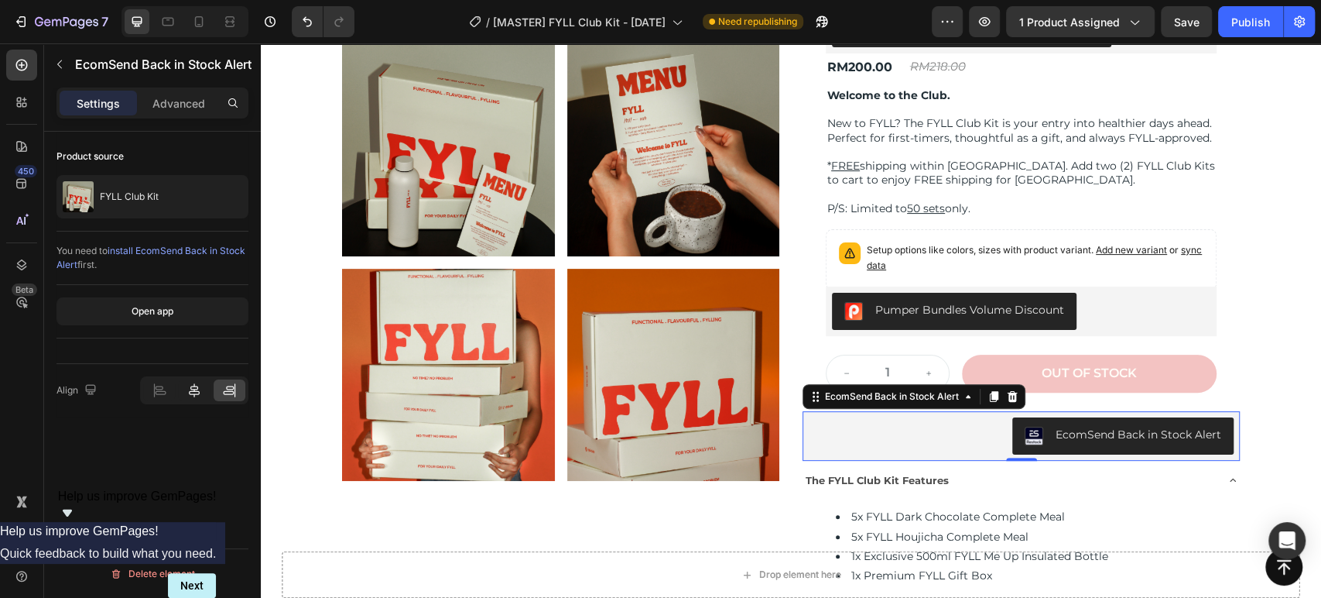
click at [206, 382] on div at bounding box center [194, 390] width 32 height 22
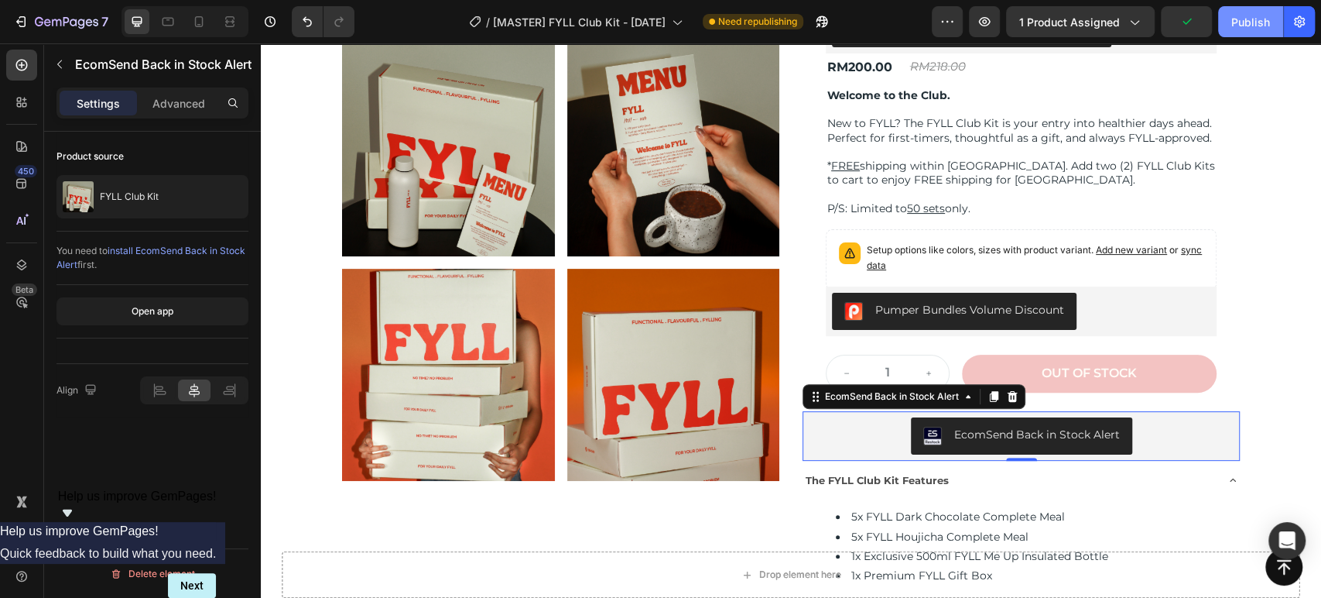
click at [1246, 22] on div "Publish" at bounding box center [1251, 22] width 39 height 16
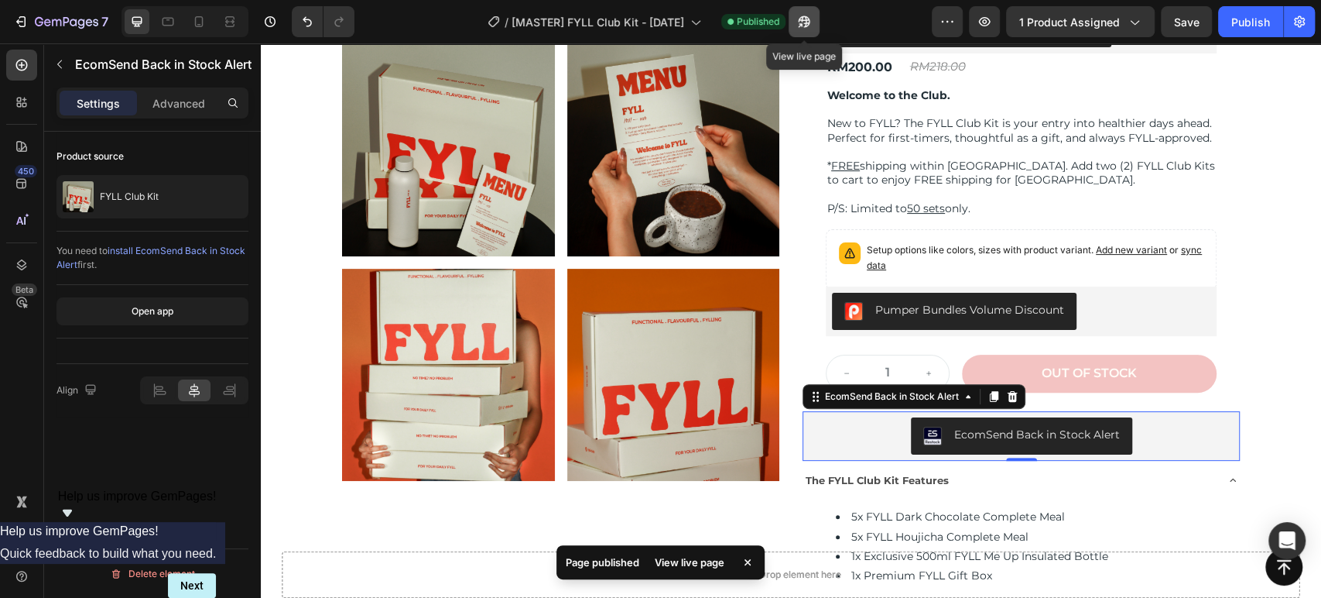
click at [810, 25] on icon "button" at bounding box center [804, 21] width 15 height 15
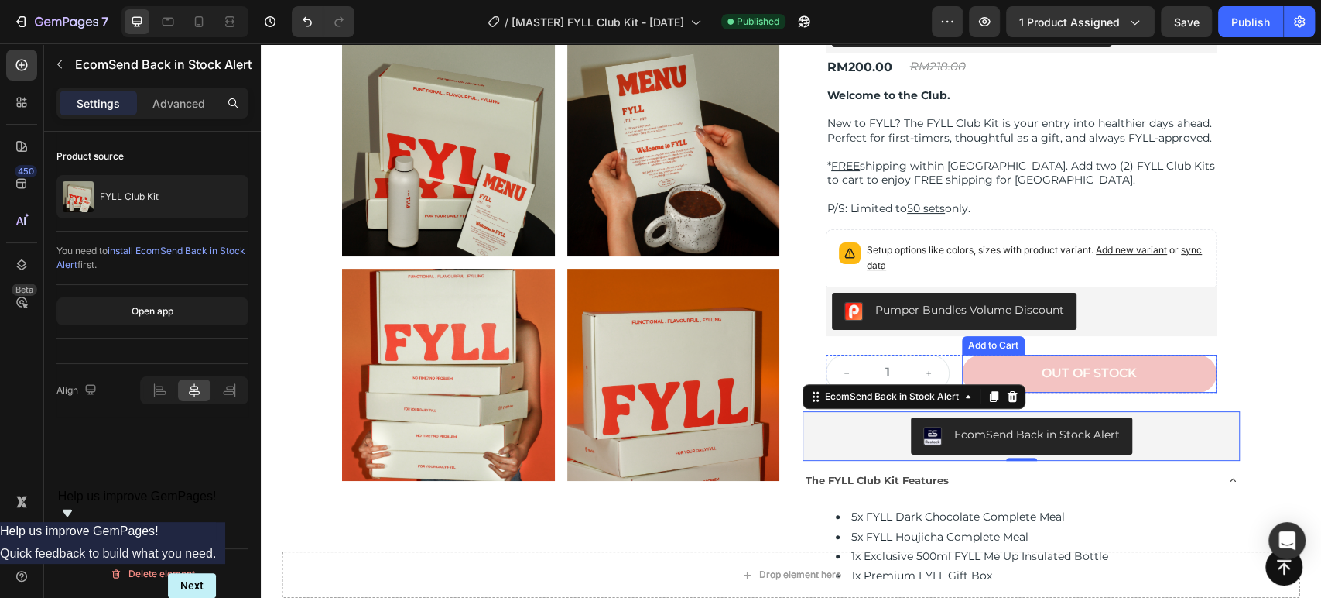
click at [1144, 377] on button "Out of stock" at bounding box center [1089, 374] width 255 height 38
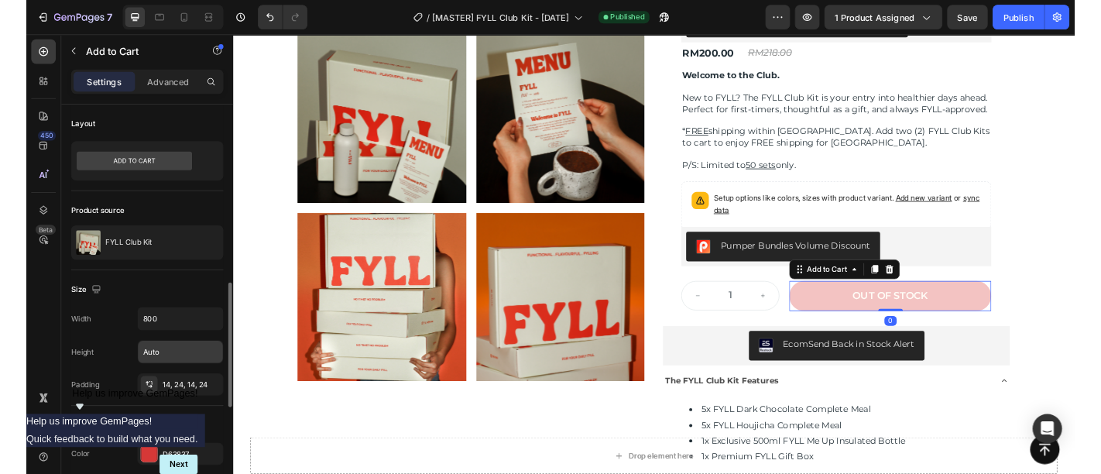
scroll to position [172, 0]
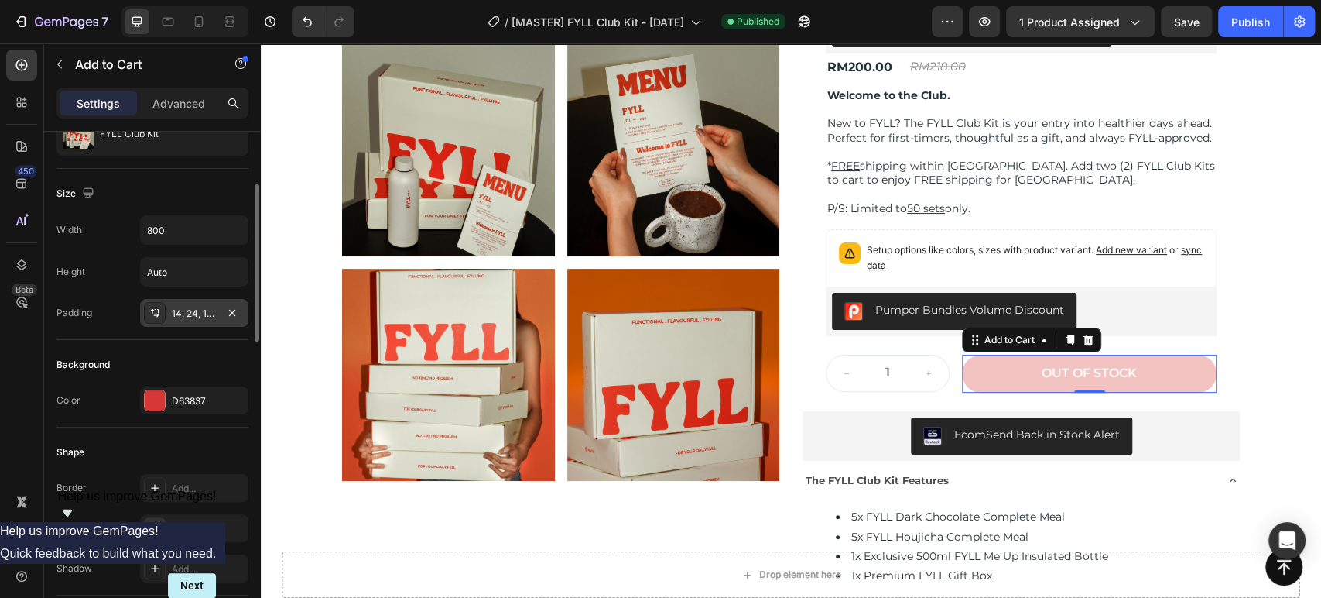
click at [197, 315] on div "14, 24, 14, 24" at bounding box center [194, 314] width 45 height 14
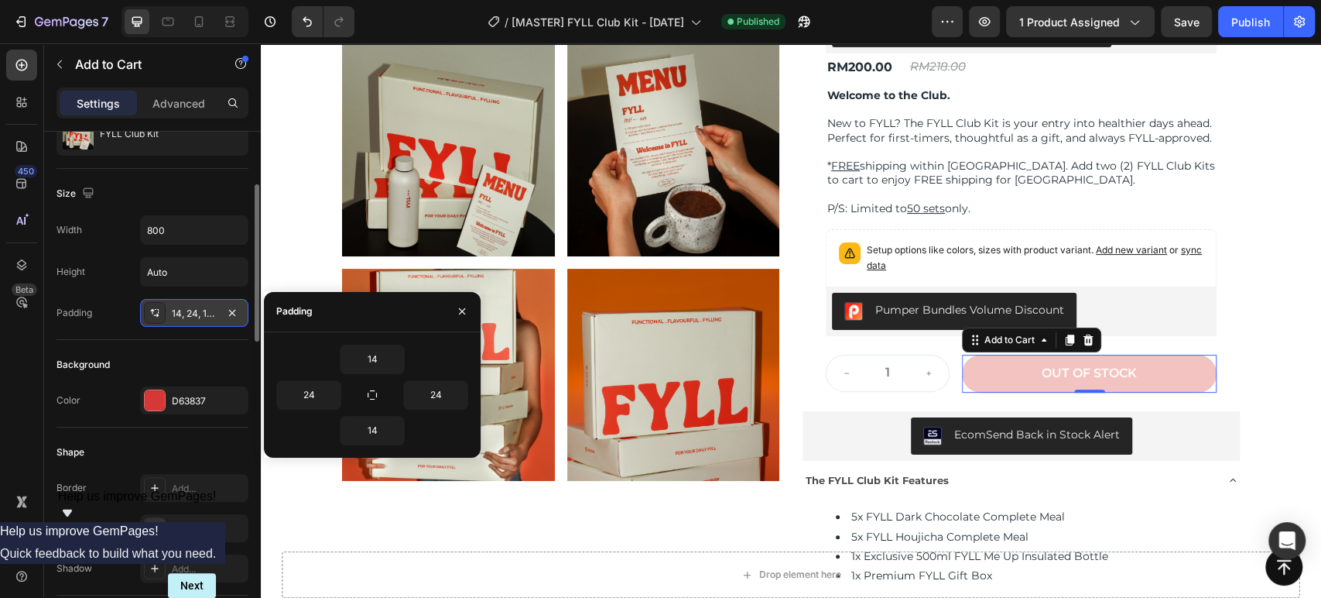
click at [197, 315] on div "14, 24, 14, 24" at bounding box center [194, 314] width 45 height 14
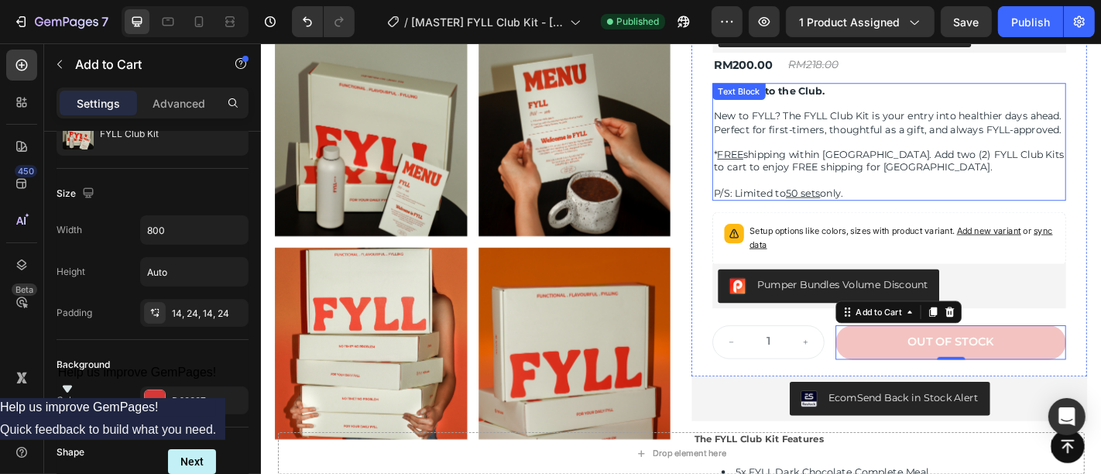
click at [872, 181] on p "* FREE shipping within West Malaysia. Add two (2) FYLL Club Kits to cart to enj…" at bounding box center [955, 173] width 388 height 28
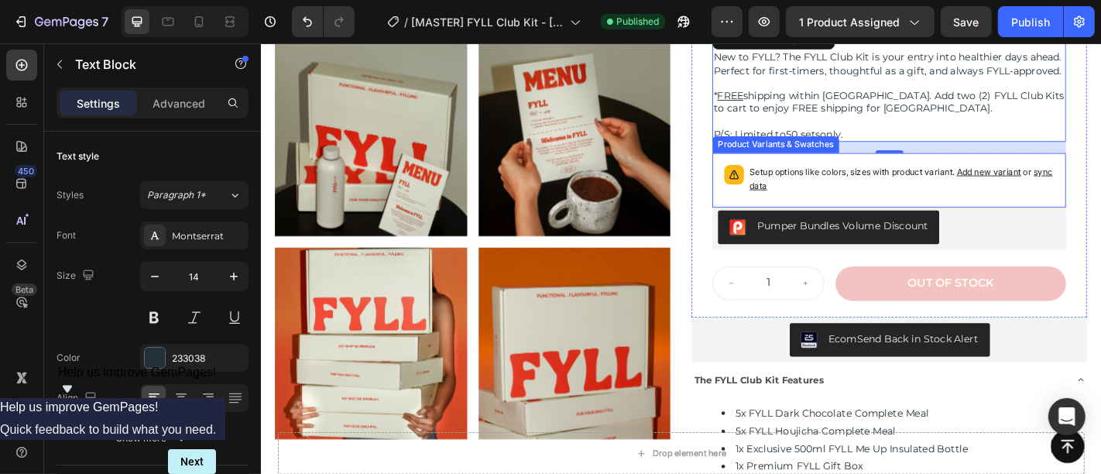
scroll to position [258, 0]
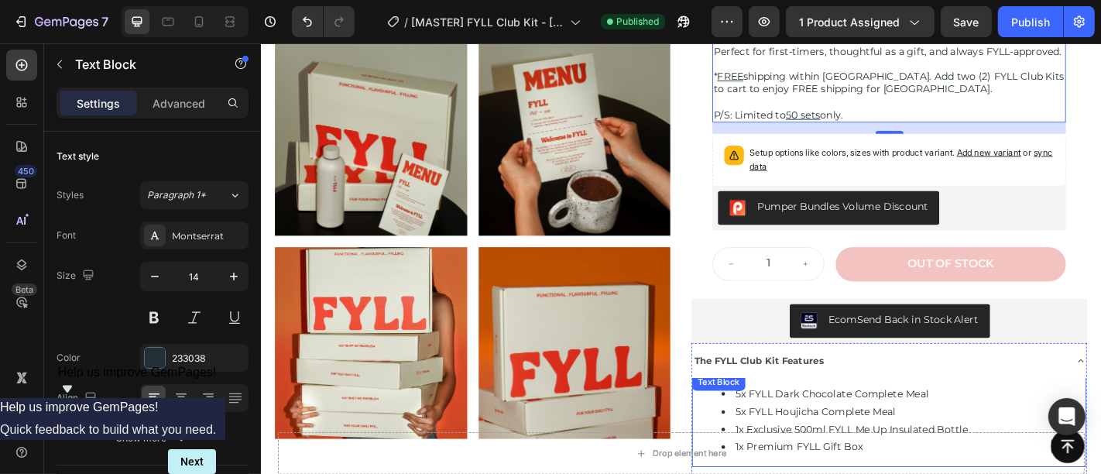
click at [840, 440] on li "5x FYLL Dark Chocolate Complete Meal" at bounding box center [971, 430] width 402 height 19
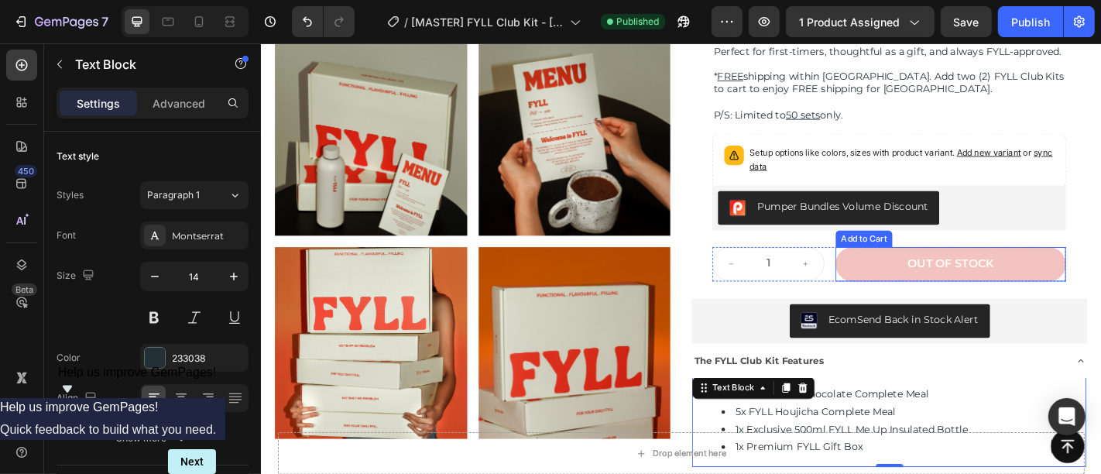
click at [1117, 299] on button "Out of stock" at bounding box center [1023, 288] width 255 height 38
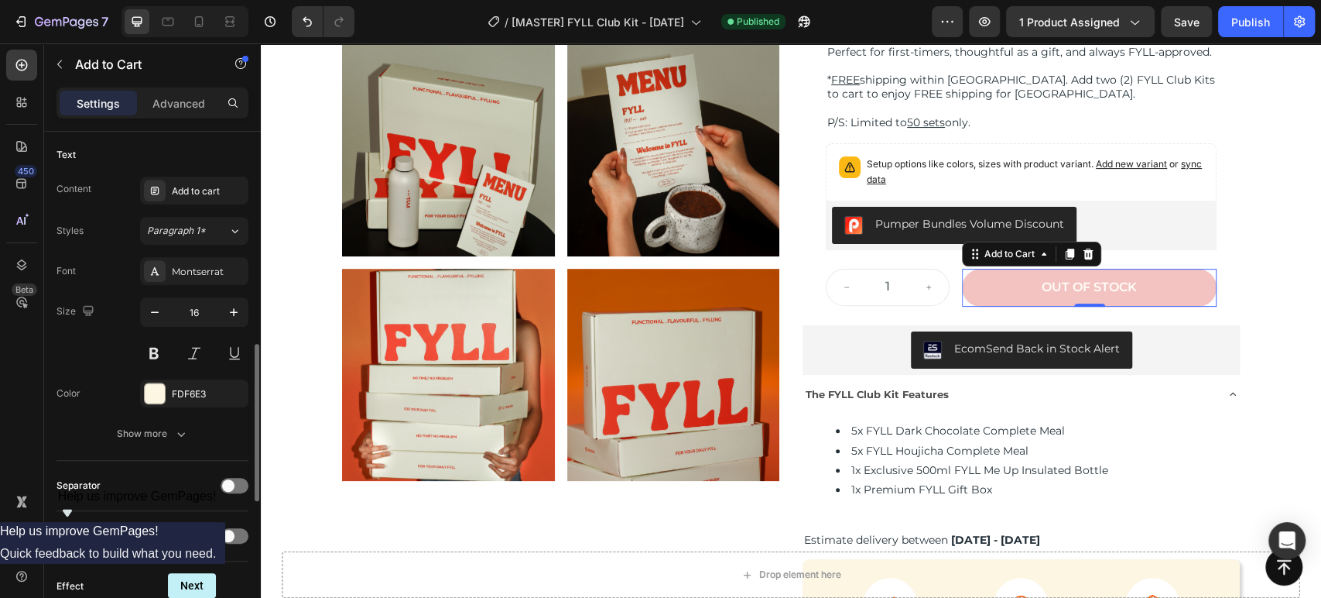
scroll to position [687, 0]
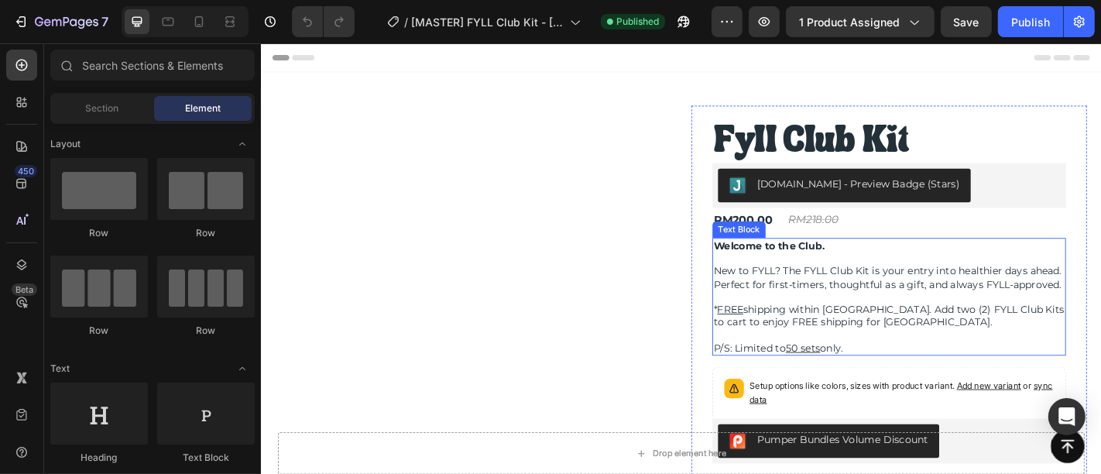
scroll to position [86, 0]
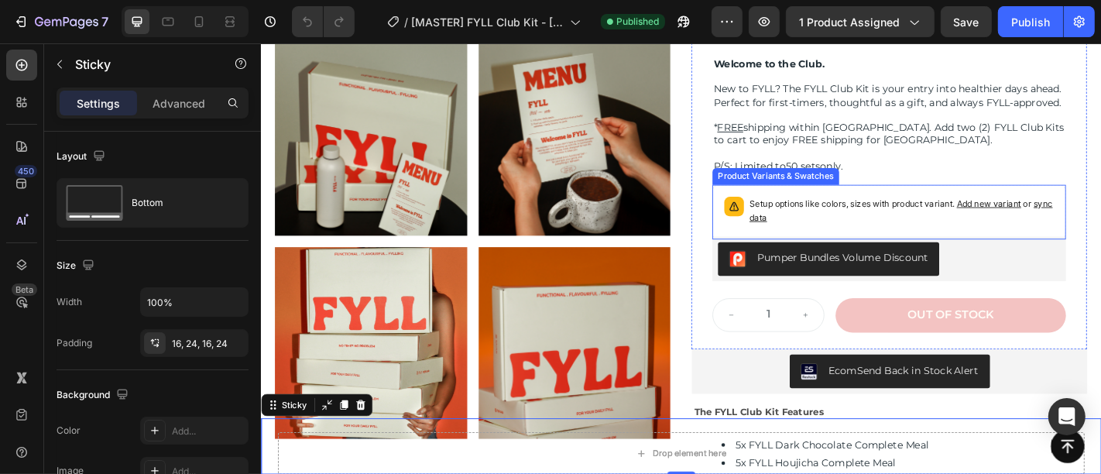
scroll to position [258, 0]
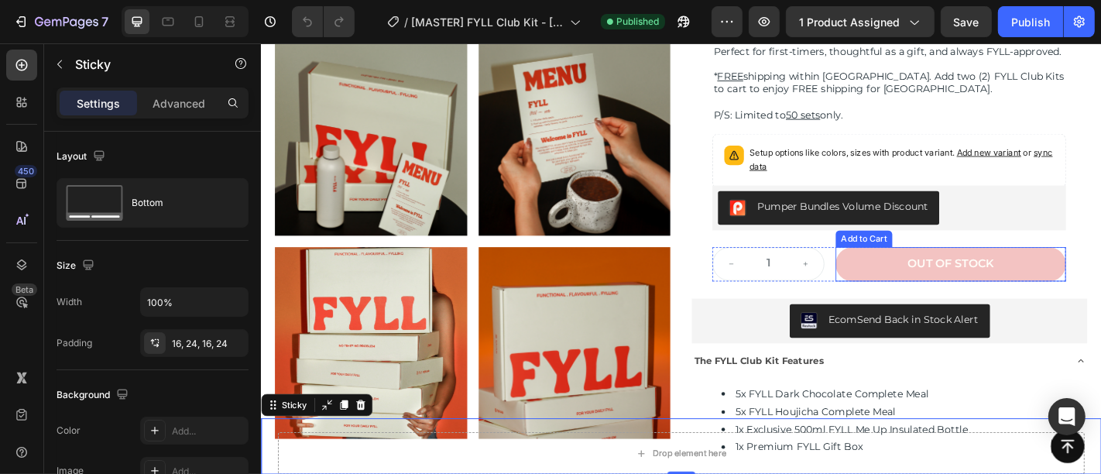
click at [1100, 299] on button "Out of stock" at bounding box center [1023, 288] width 255 height 38
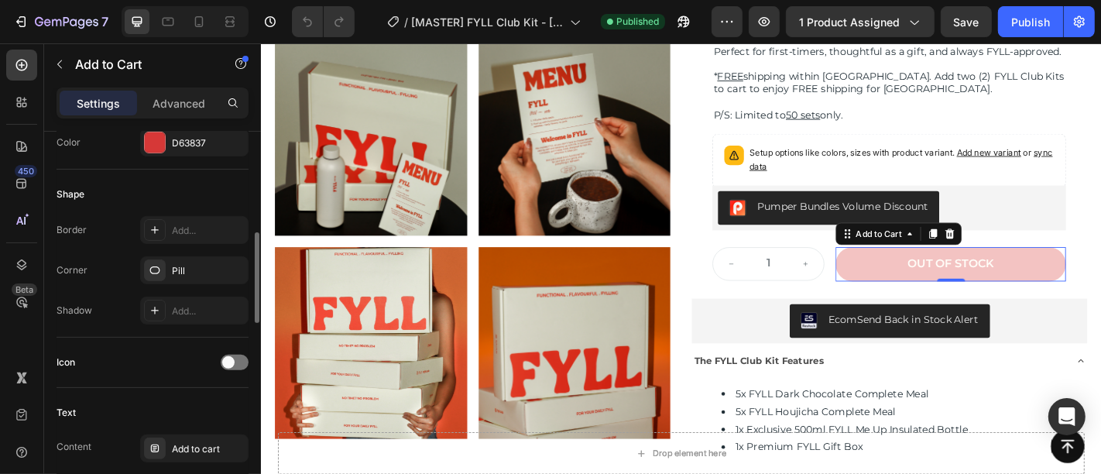
scroll to position [687, 0]
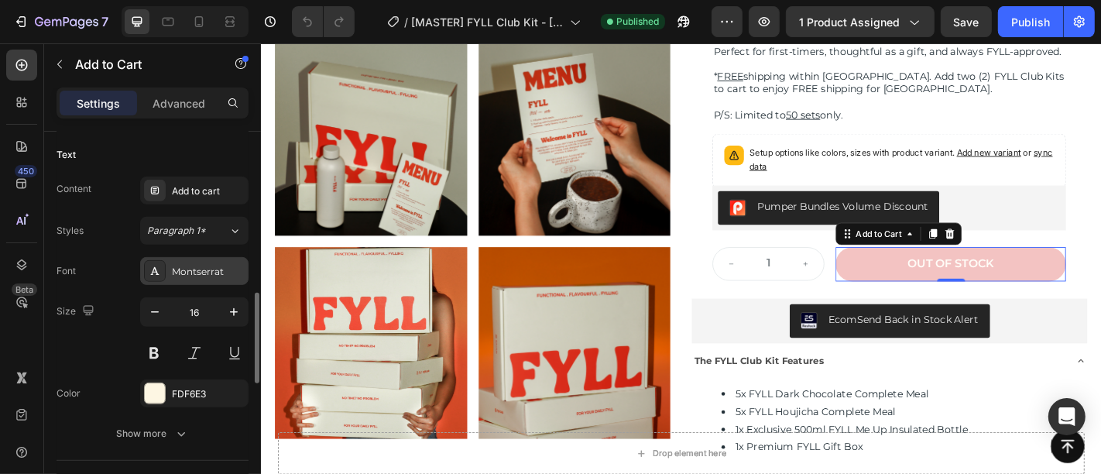
click at [205, 273] on div "Montserrat" at bounding box center [194, 271] width 108 height 28
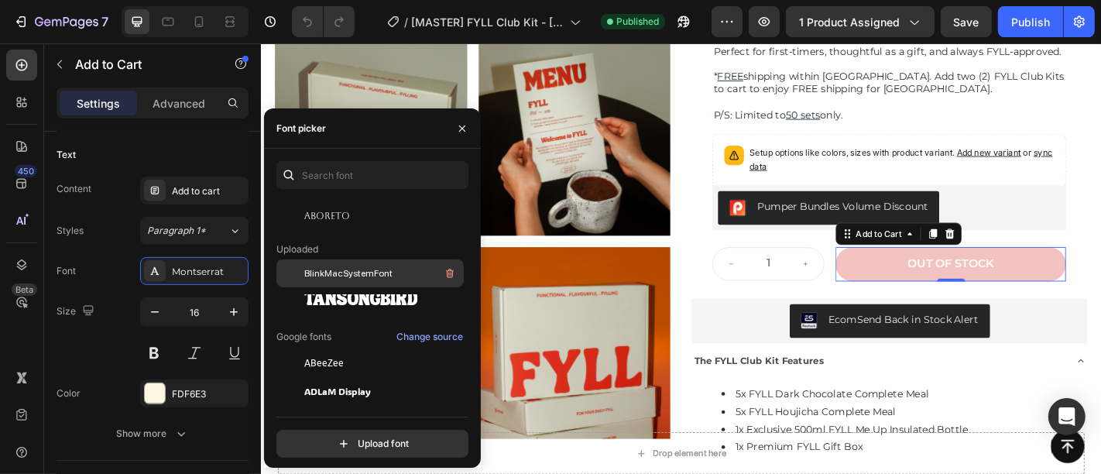
scroll to position [86, 0]
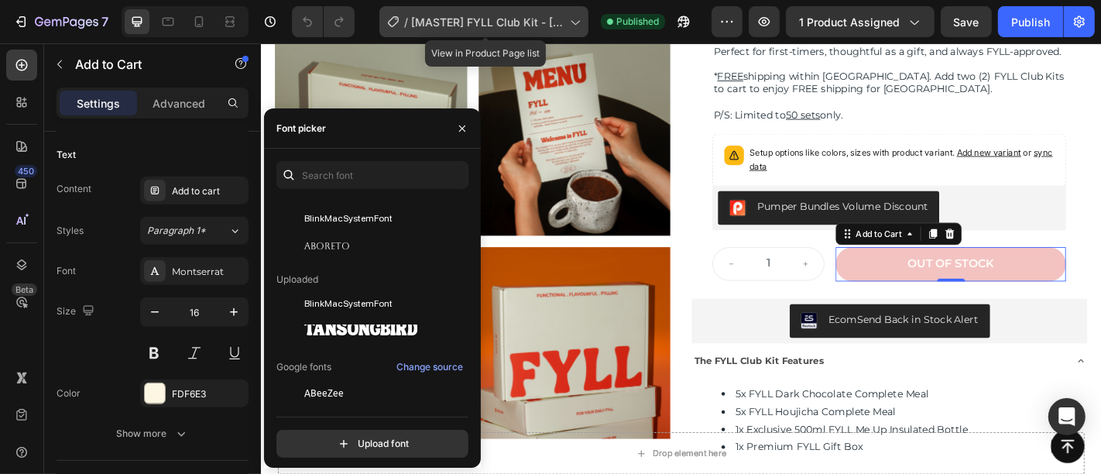
click at [556, 21] on span "[MASTER] FYLL Club Kit - [DATE]" at bounding box center [487, 22] width 153 height 16
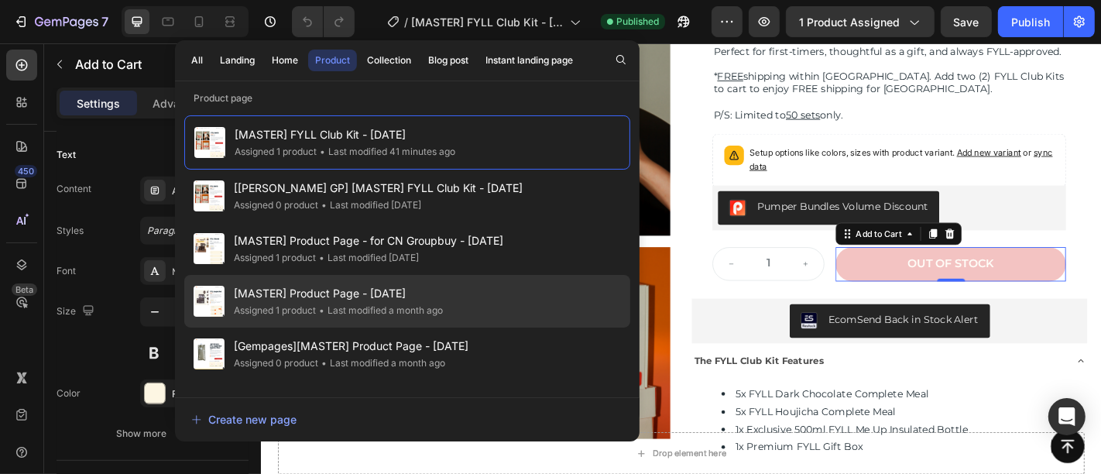
click at [461, 297] on div "[MASTER] Product Page - Jun 30 Assigned 1 product • Last modified a month ago" at bounding box center [407, 301] width 446 height 53
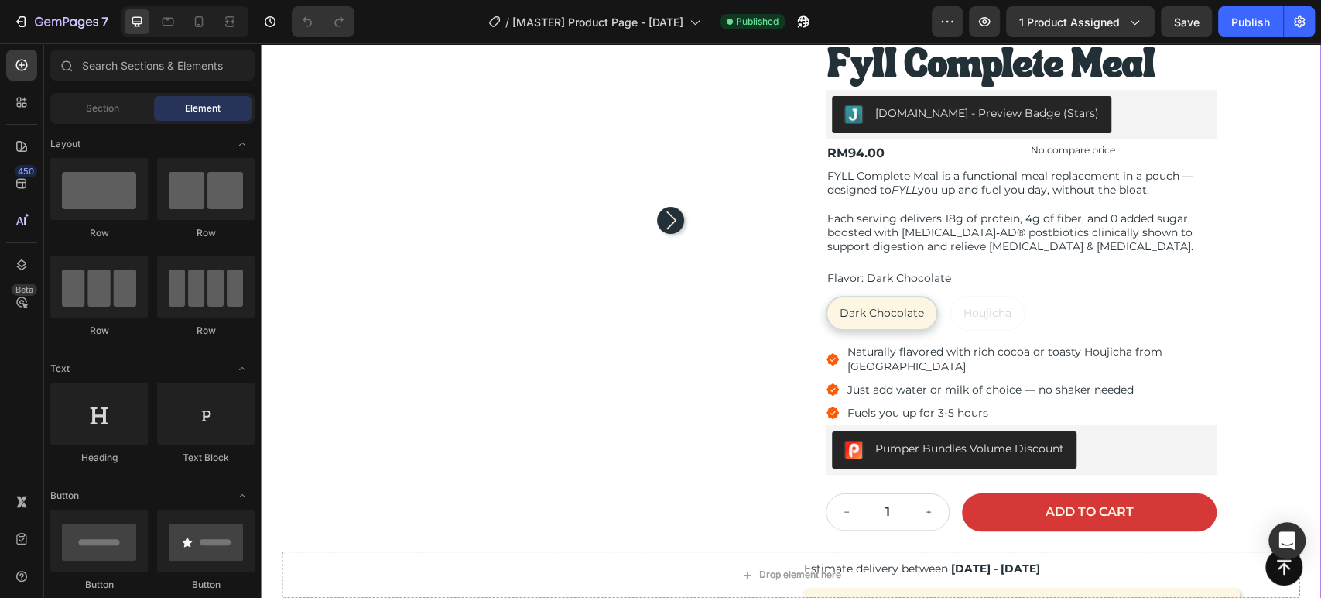
scroll to position [172, 0]
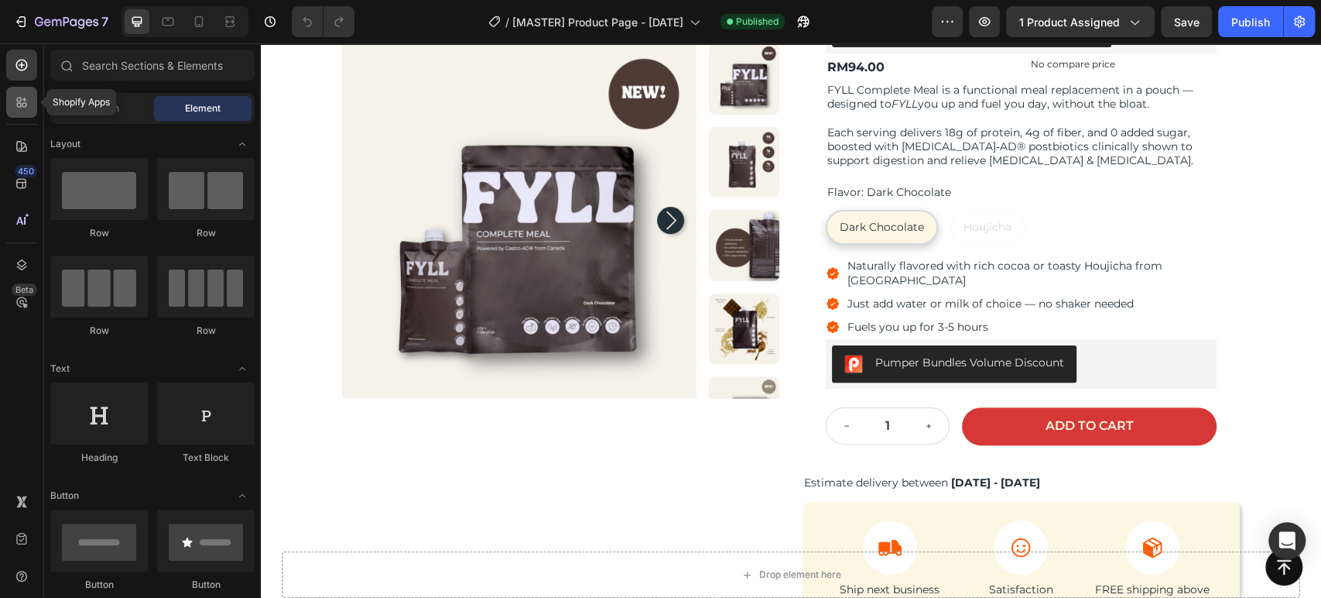
click at [19, 97] on icon at bounding box center [21, 101] width 15 height 15
radio input "true"
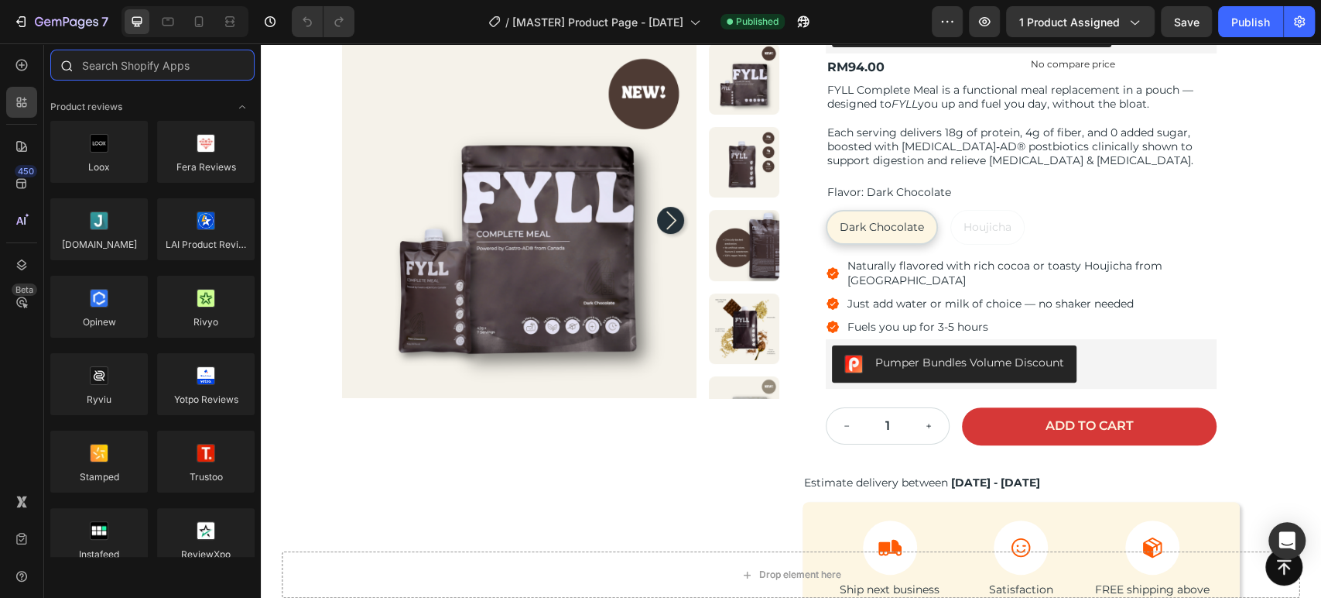
click at [130, 58] on input "text" at bounding box center [152, 65] width 204 height 31
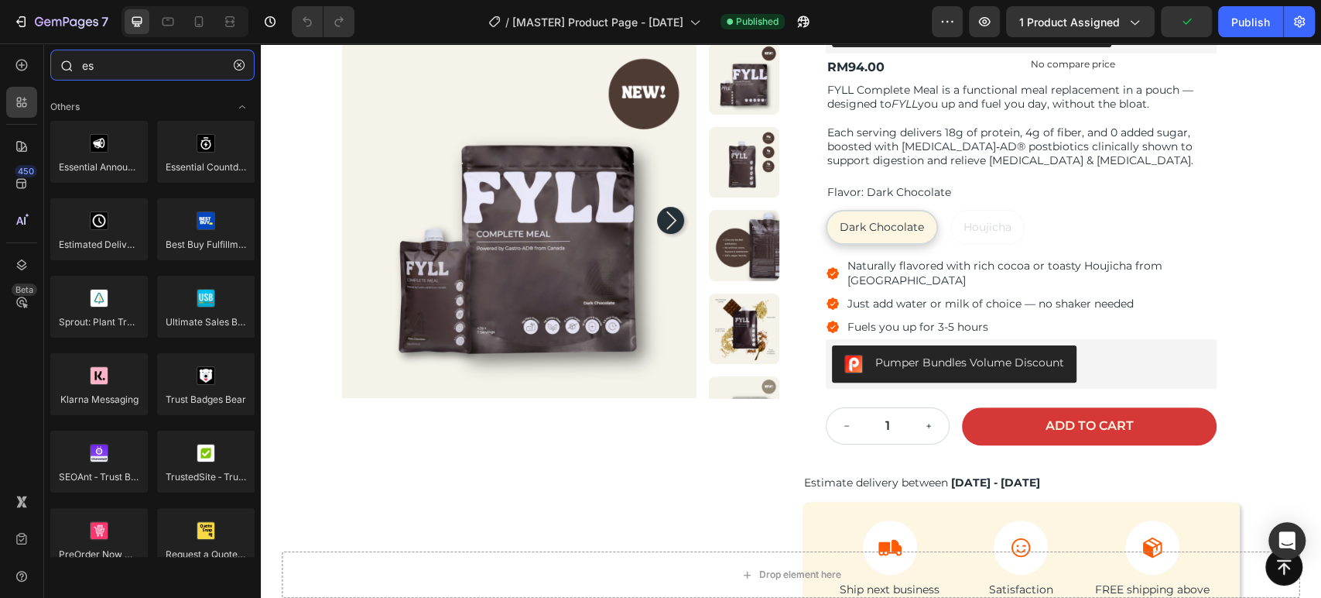
type input "e"
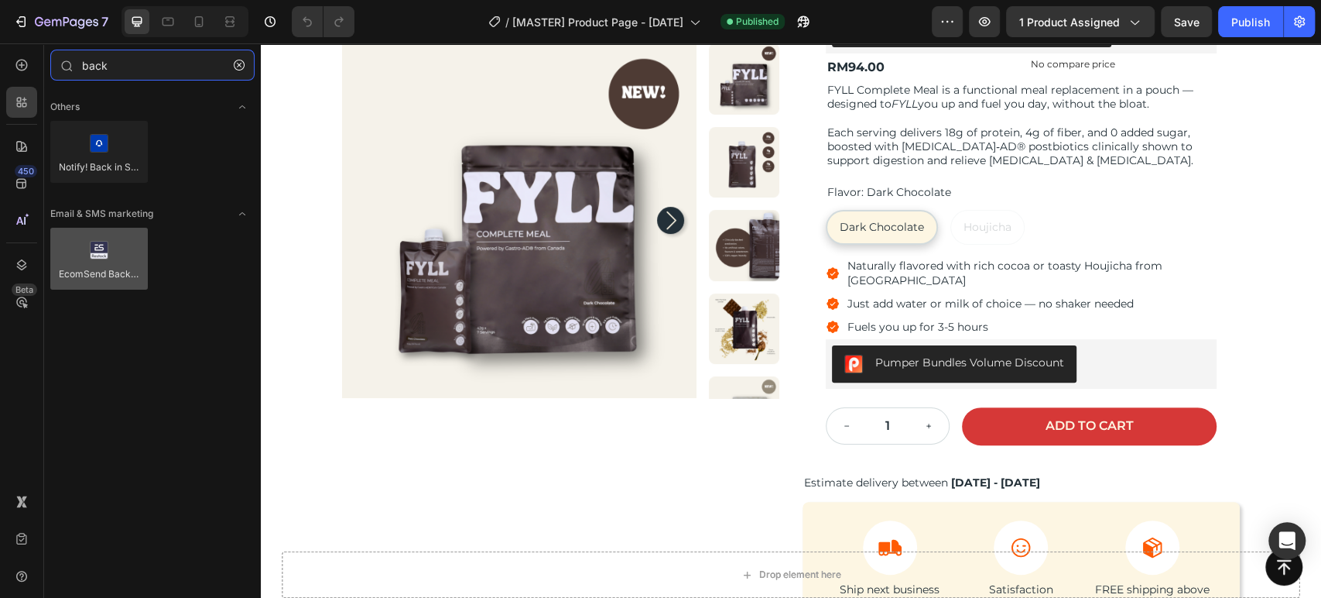
type input "back"
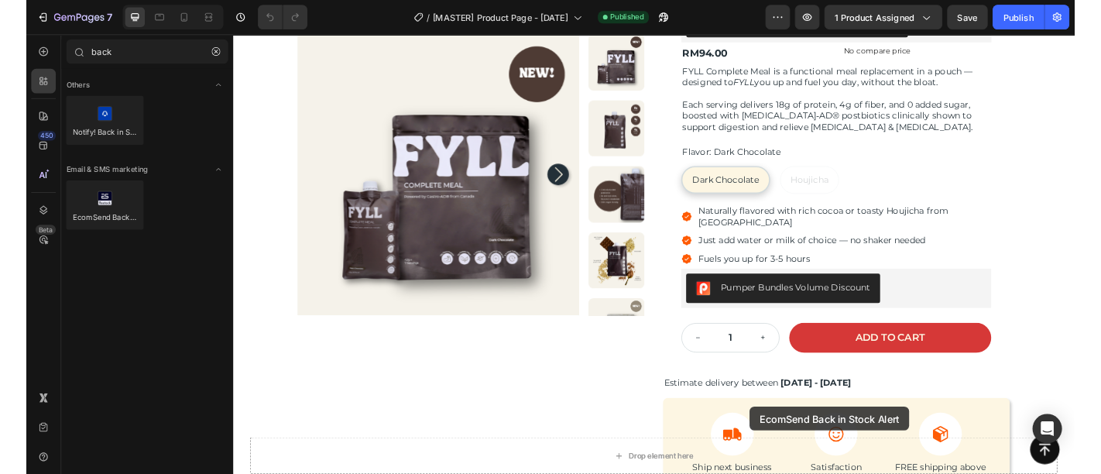
scroll to position [175, 0]
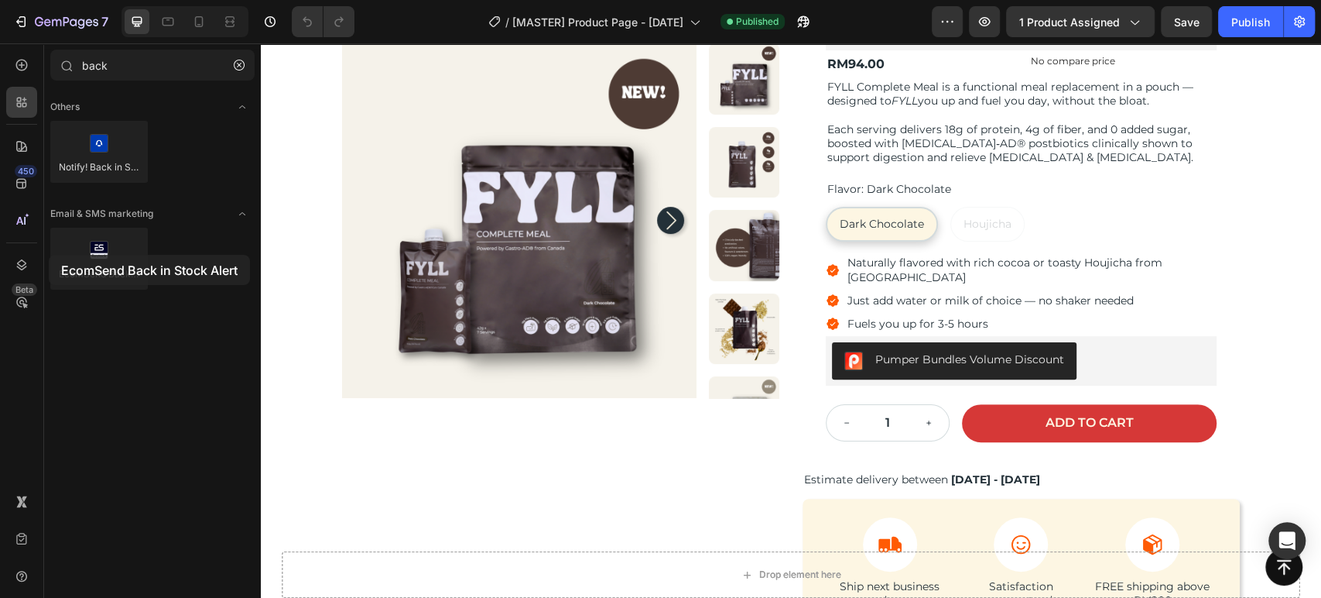
drag, startPoint x: 125, startPoint y: 271, endPoint x: 49, endPoint y: 255, distance: 78.3
click at [49, 255] on div "Others Notify! Back in Stock|PreOrder Email & SMS marketing EcomSend Back in St…" at bounding box center [152, 204] width 217 height 235
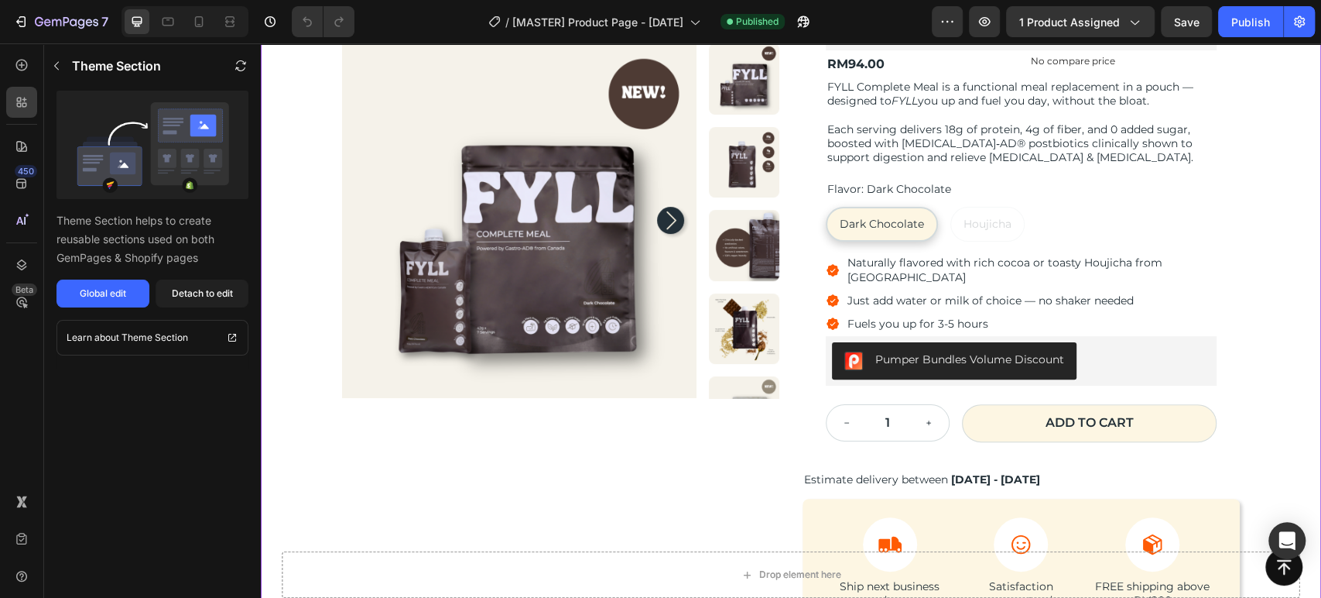
click at [1199, 406] on button "Add to cart" at bounding box center [1089, 423] width 255 height 38
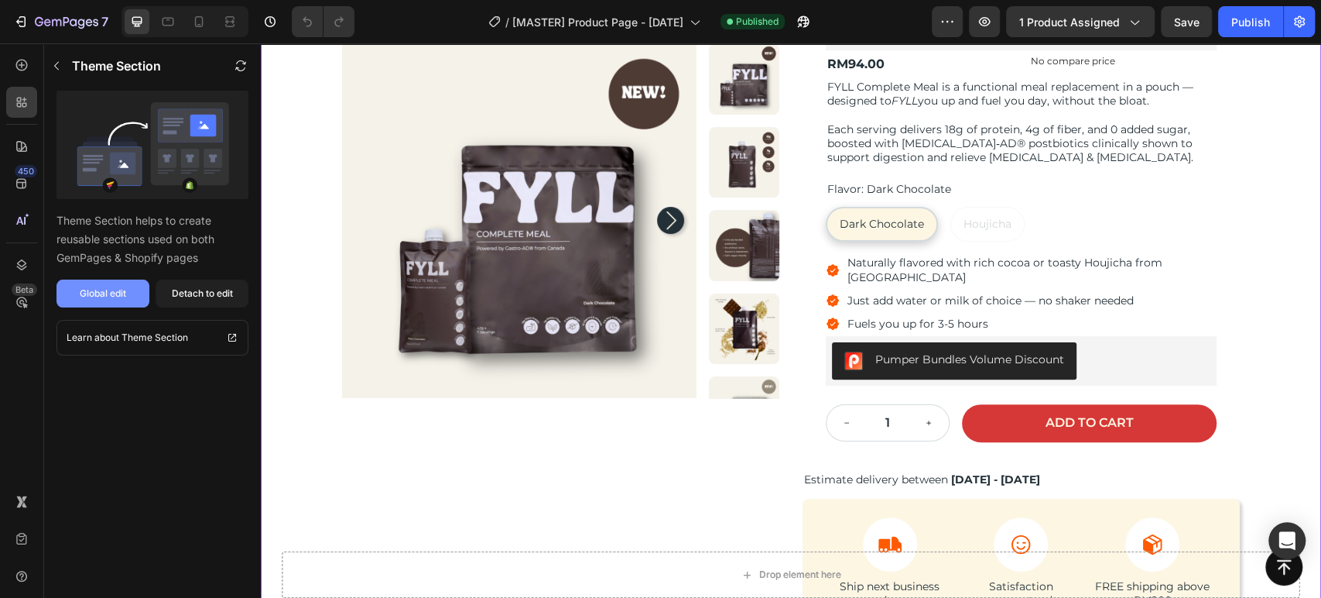
click at [111, 300] on button "Global edit" at bounding box center [103, 293] width 93 height 28
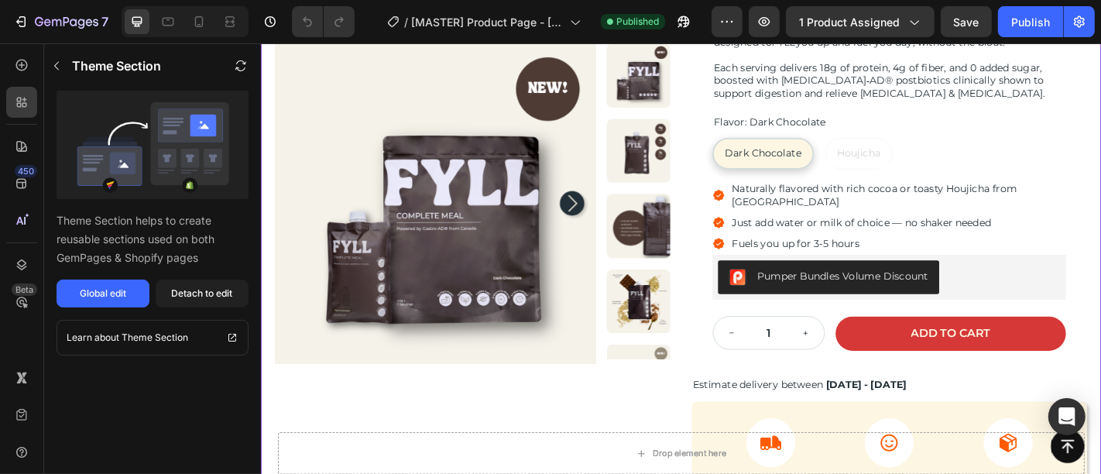
scroll to position [347, 0]
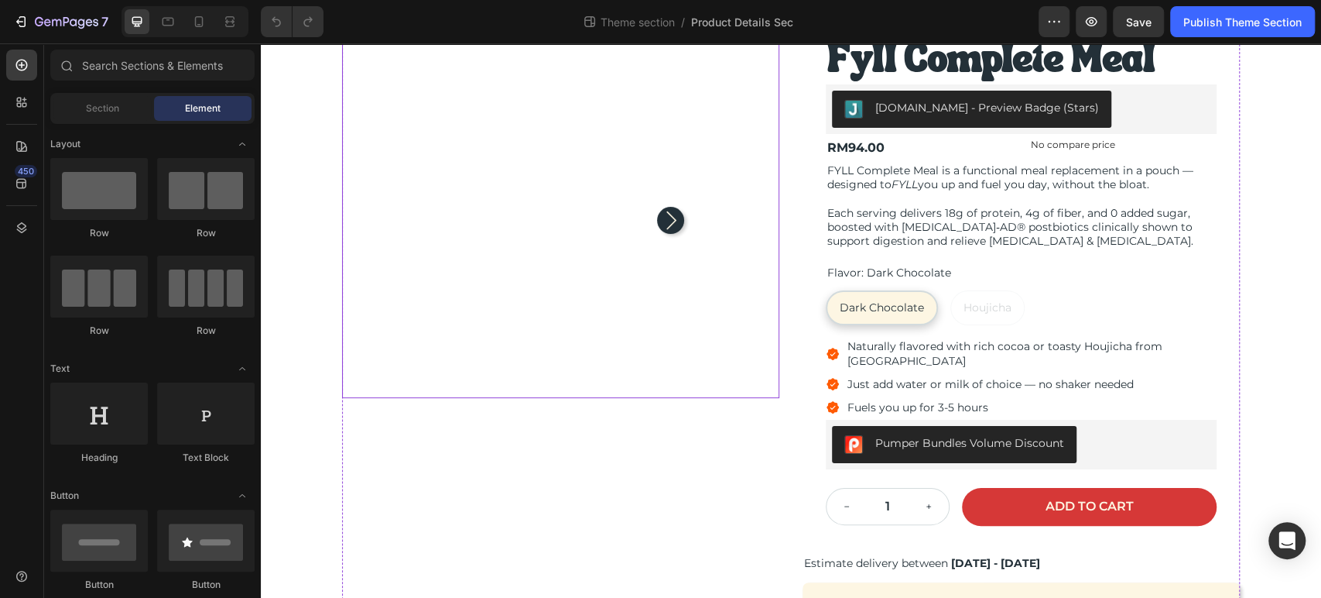
scroll to position [172, 0]
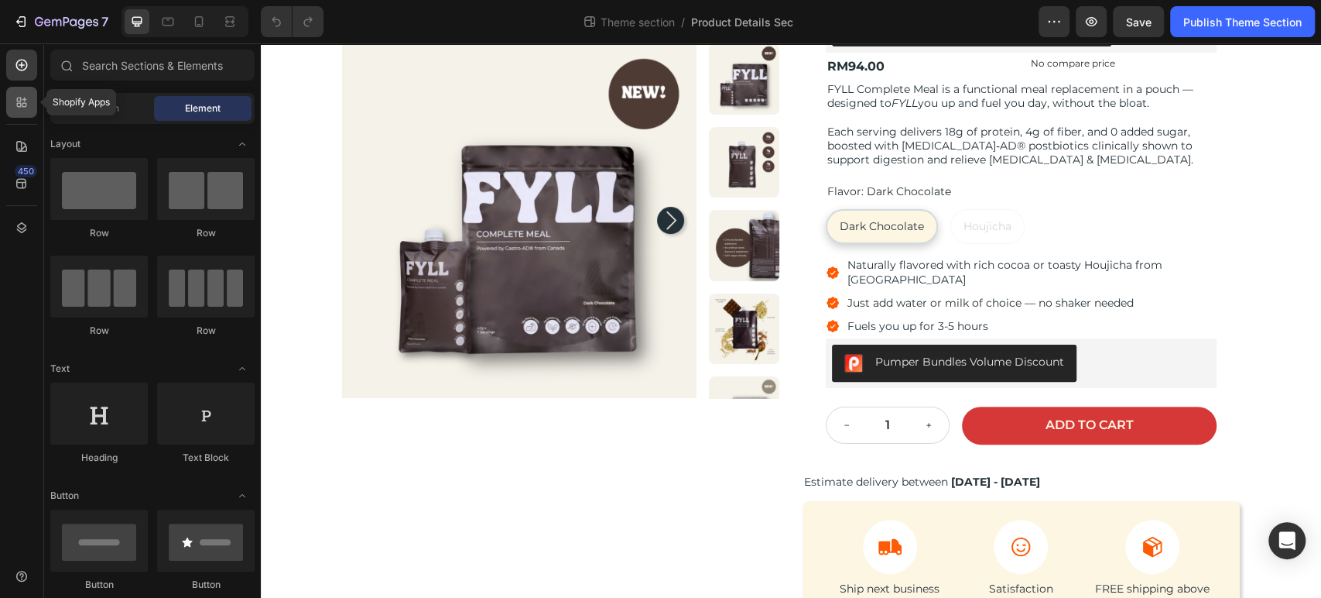
click at [15, 98] on icon at bounding box center [21, 101] width 15 height 15
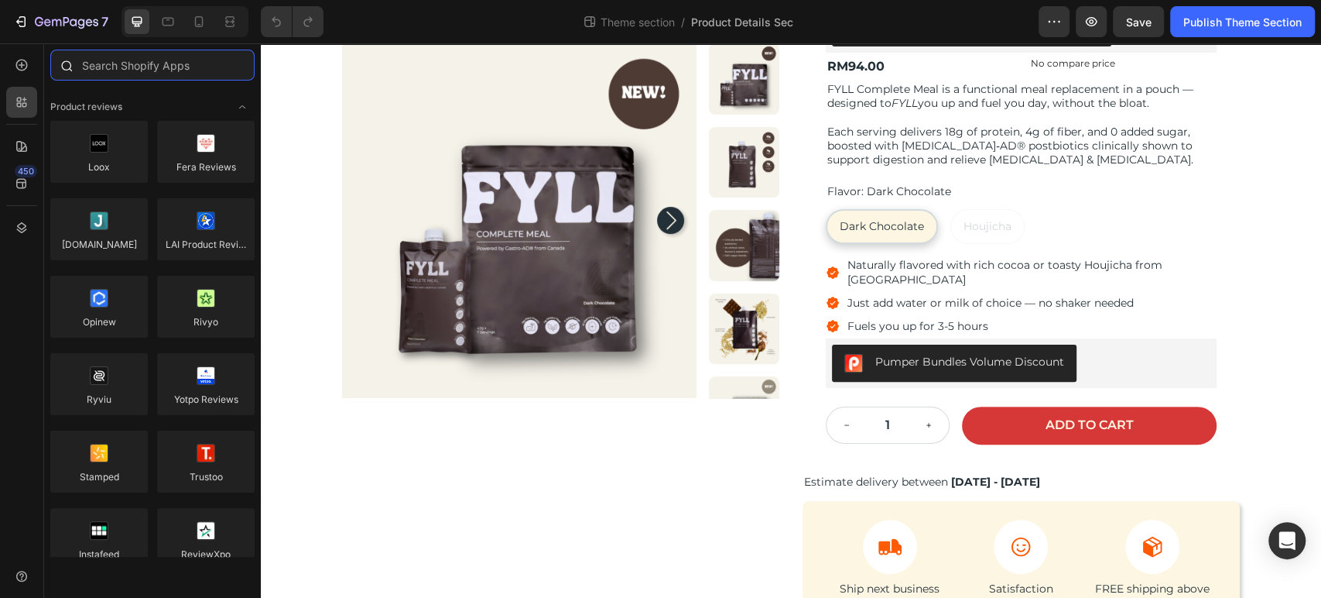
click at [143, 67] on input "text" at bounding box center [152, 65] width 204 height 31
type input "s"
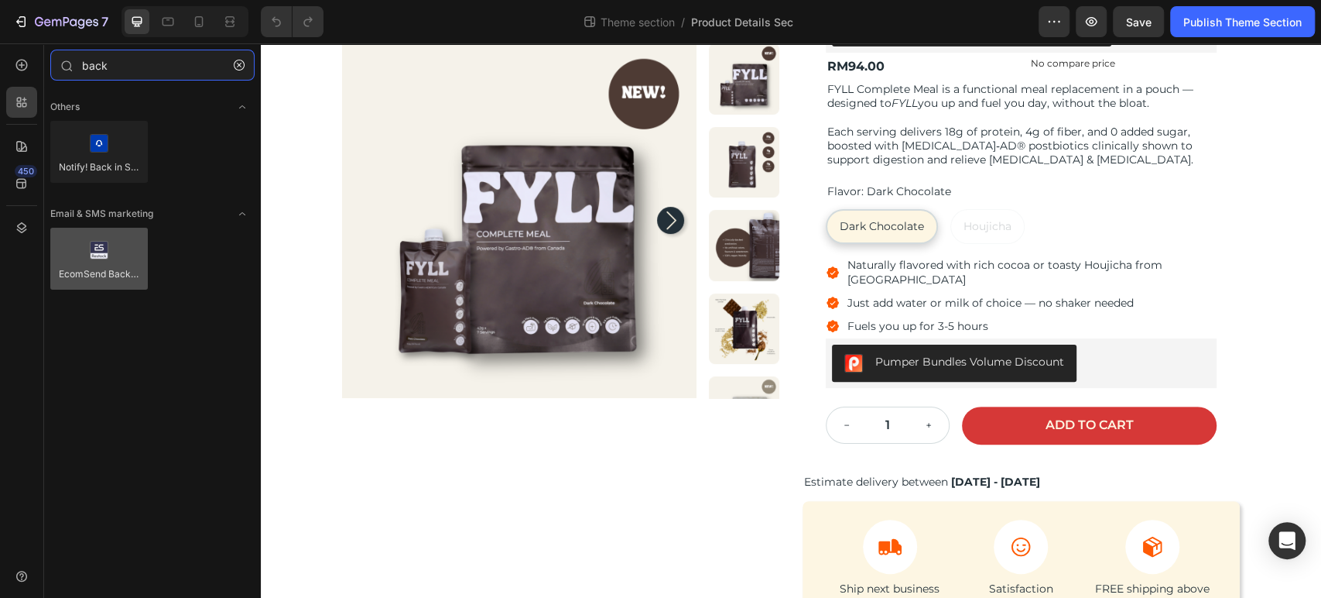
type input "back"
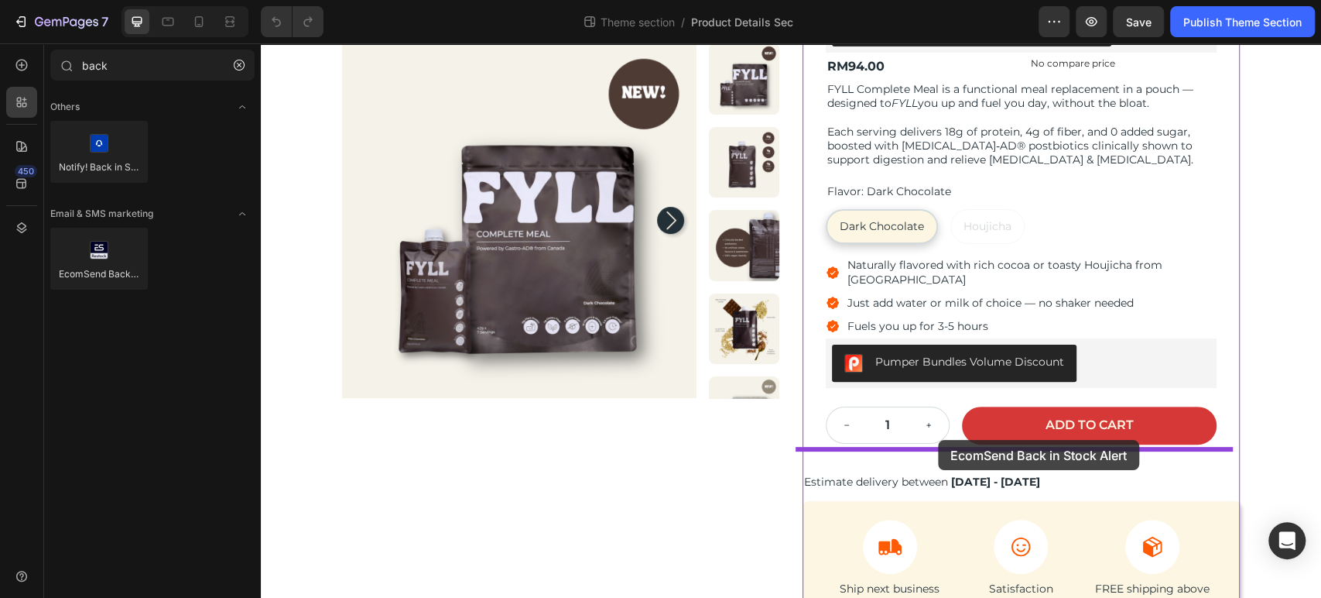
drag, startPoint x: 365, startPoint y: 304, endPoint x: 938, endPoint y: 440, distance: 588.7
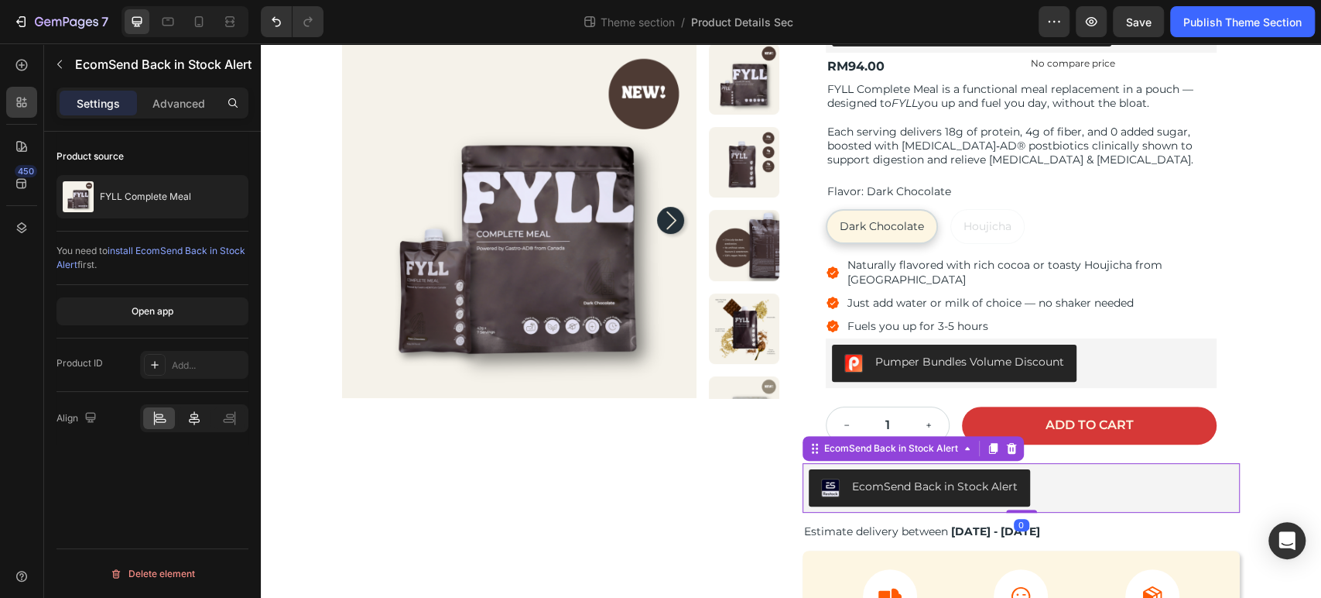
click at [191, 420] on icon at bounding box center [194, 417] width 15 height 15
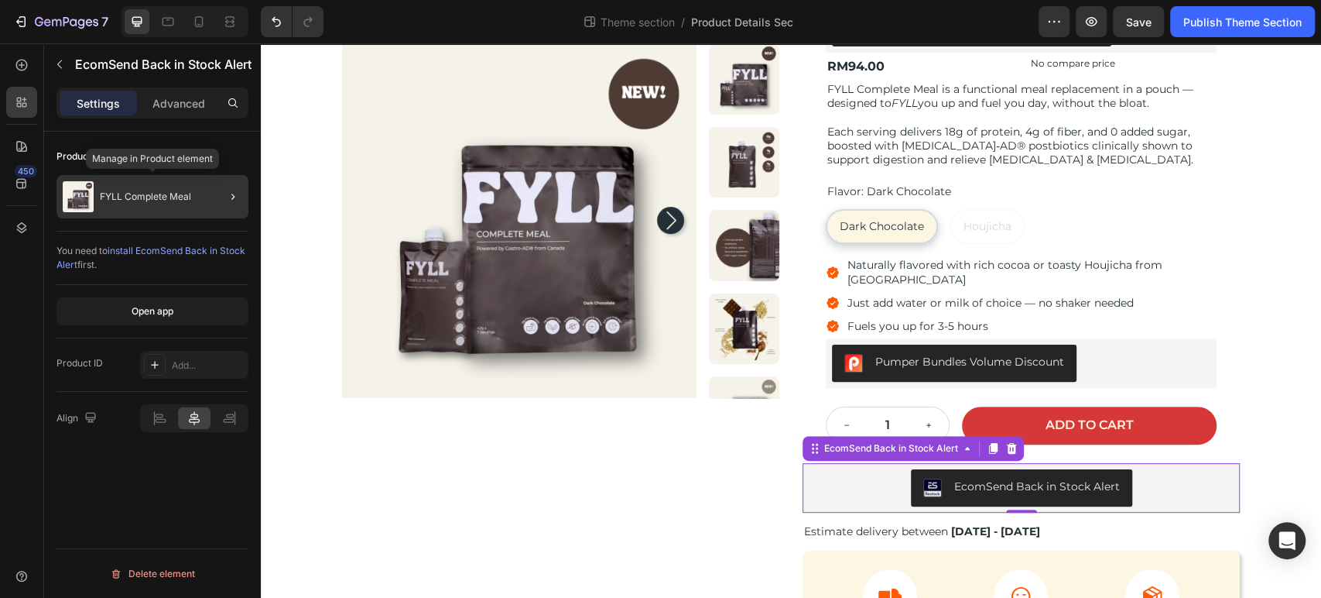
drag, startPoint x: 198, startPoint y: 182, endPoint x: 182, endPoint y: 190, distance: 18.4
drag, startPoint x: 443, startPoint y: 234, endPoint x: 643, endPoint y: 148, distance: 217.4
click at [1257, 449] on div "Product Images fyll complete meal Product Title Judge.me - Preview Badge (Stars…" at bounding box center [791, 298] width 1061 height 793
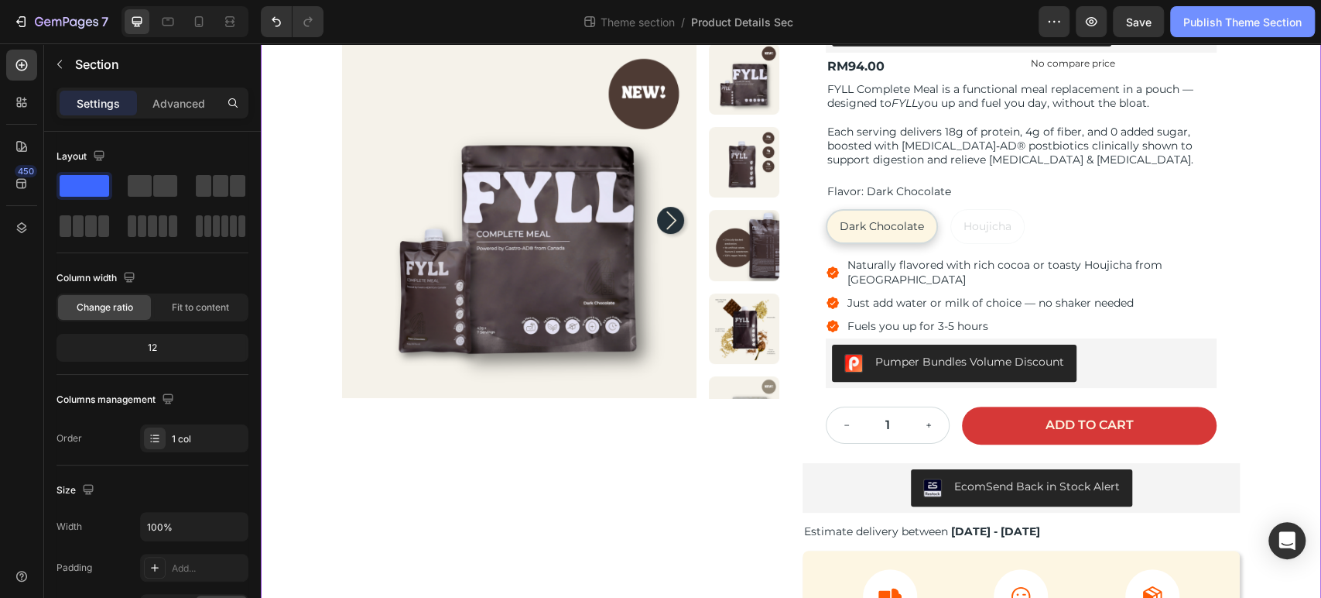
click at [1220, 23] on div "Publish Theme Section" at bounding box center [1243, 22] width 118 height 16
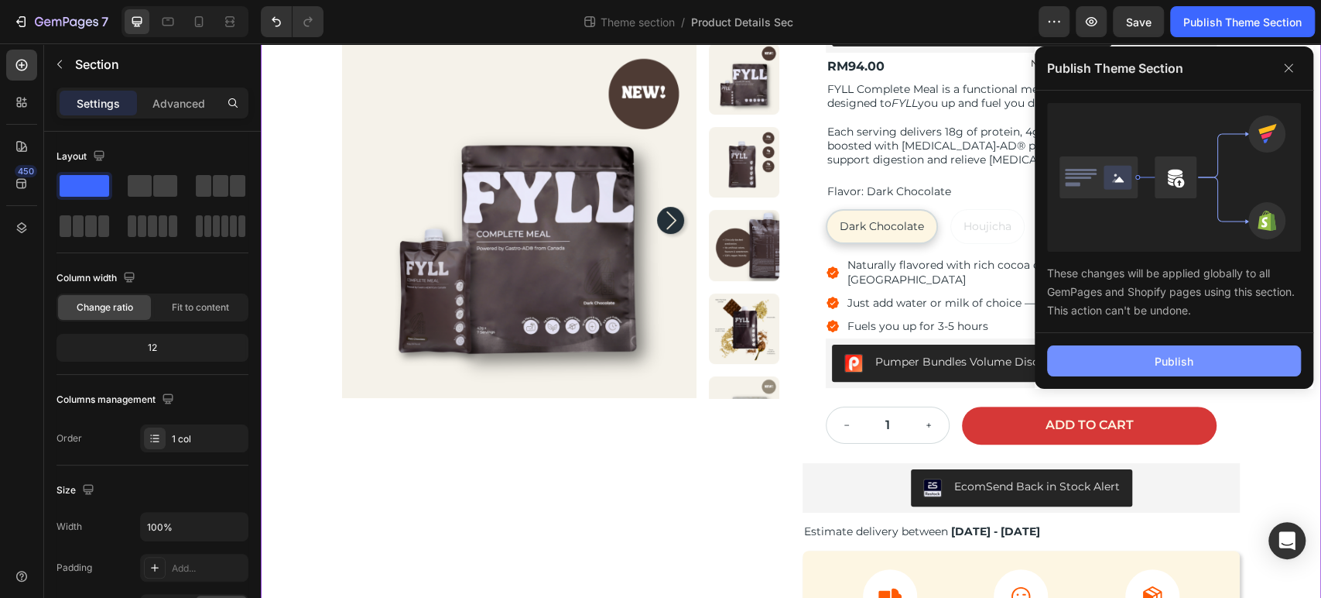
click at [1164, 353] on div "Publish" at bounding box center [1174, 361] width 39 height 16
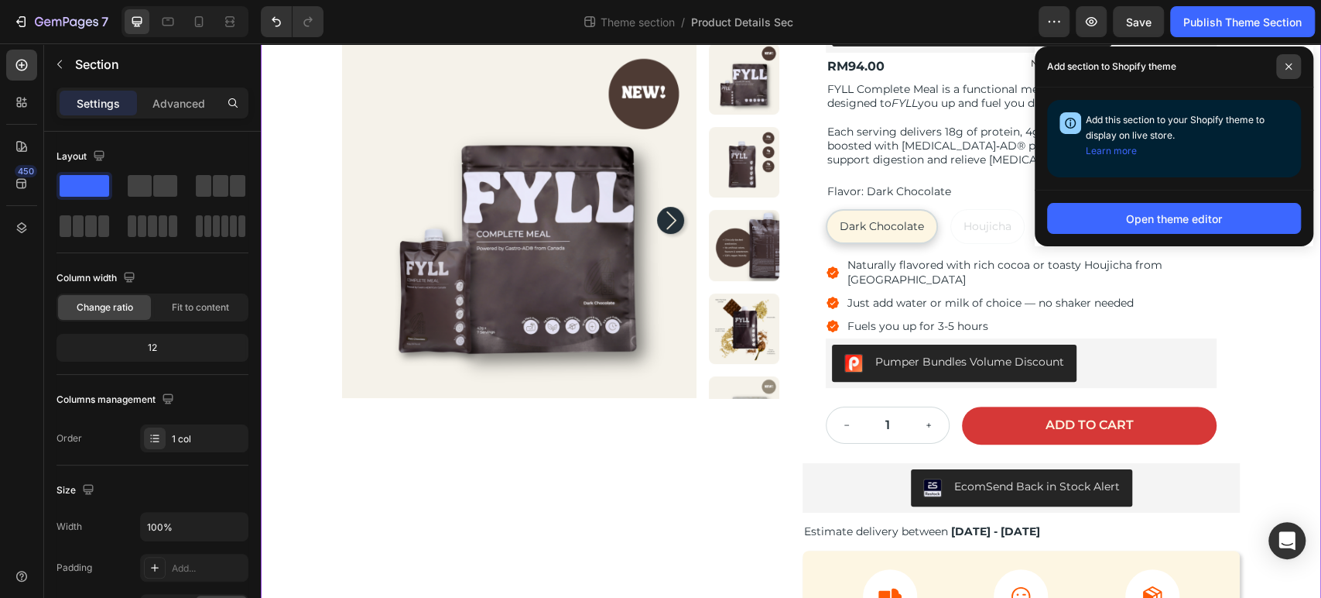
click at [1287, 64] on icon at bounding box center [1289, 67] width 8 height 8
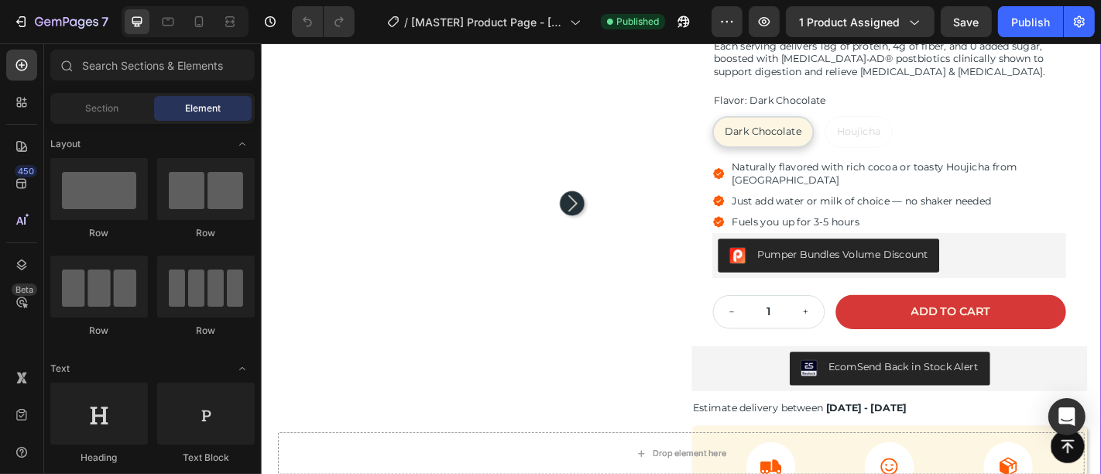
radio input "true"
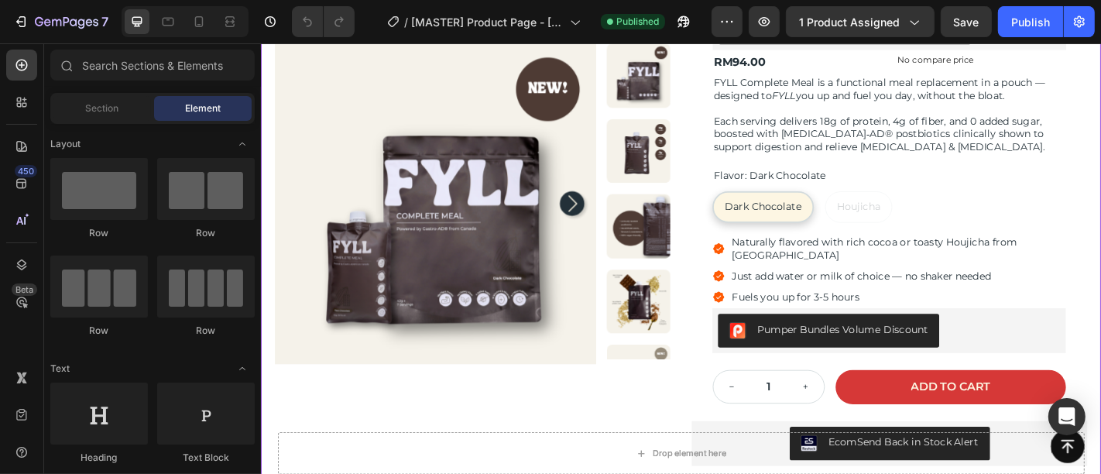
scroll to position [258, 0]
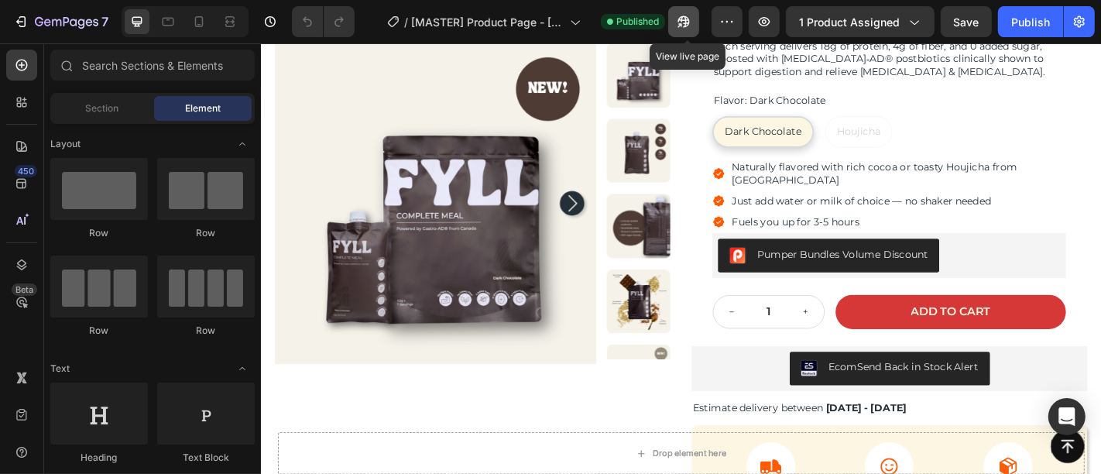
click at [698, 23] on button "button" at bounding box center [683, 21] width 31 height 31
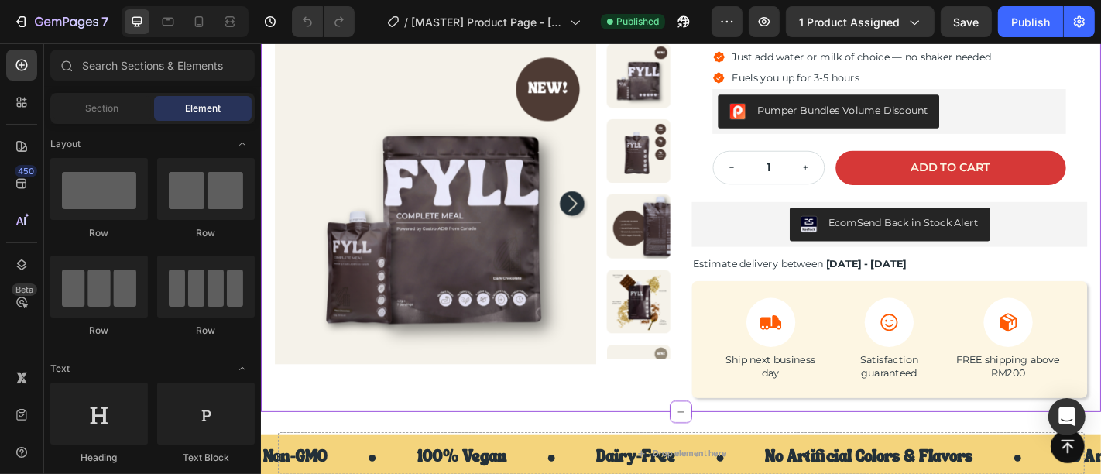
scroll to position [430, 0]
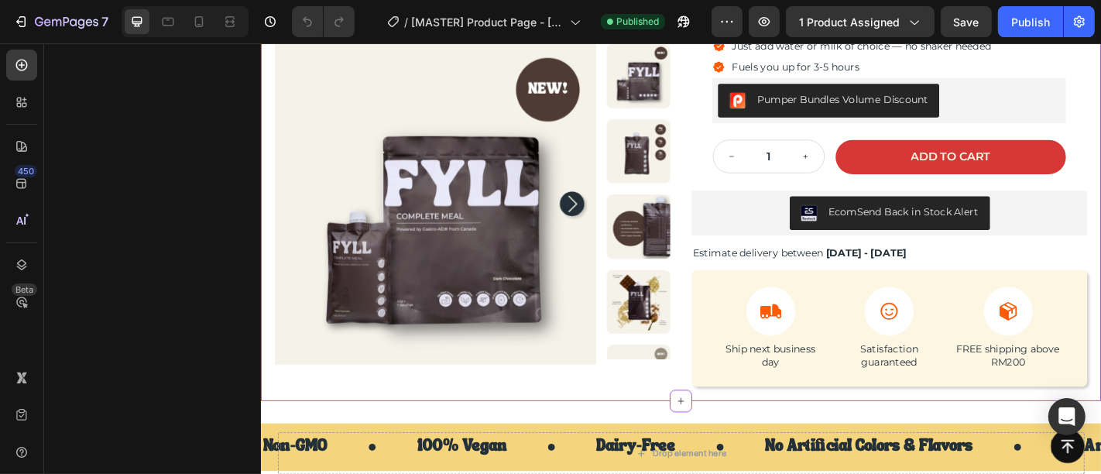
click at [1098, 216] on div "EcomSend Back in Stock Alert" at bounding box center [954, 230] width 425 height 37
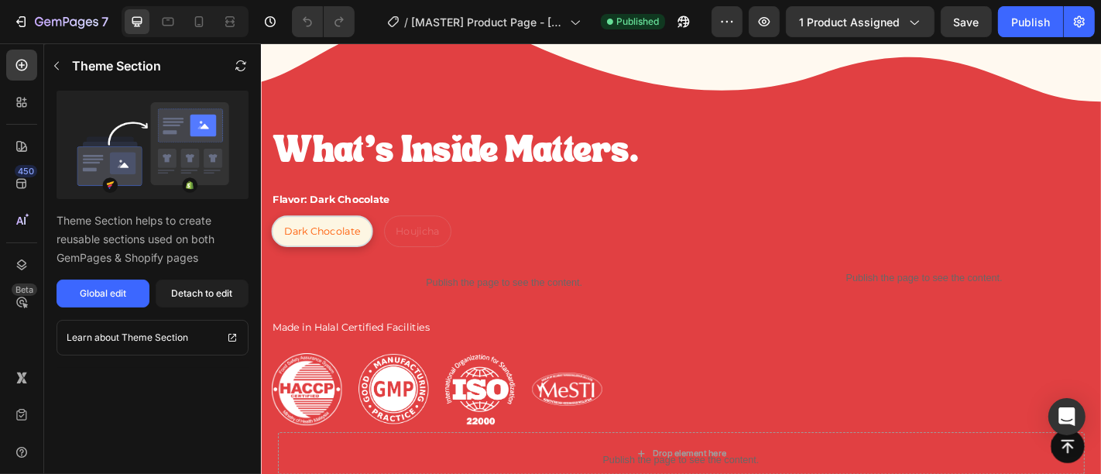
scroll to position [1118, 0]
